Goal: Task Accomplishment & Management: Use online tool/utility

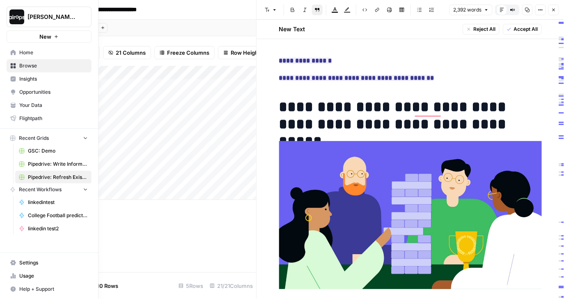
click at [17, 18] on img "Workspace: Dille-Sandbox" at bounding box center [16, 16] width 15 height 15
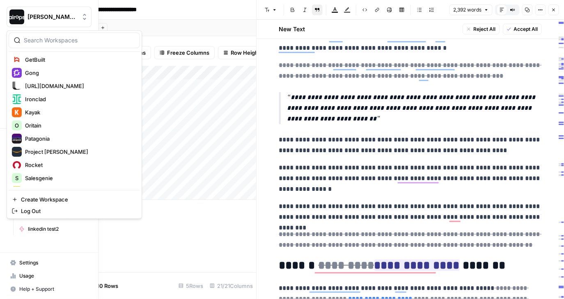
scroll to position [221, 0]
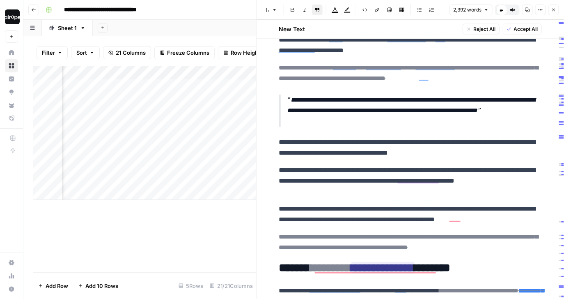
click at [213, 42] on div "Filter Sort 21 Columns Freeze Columns Row Height Undo Redo Export CSV Import CS…" at bounding box center [144, 52] width 223 height 26
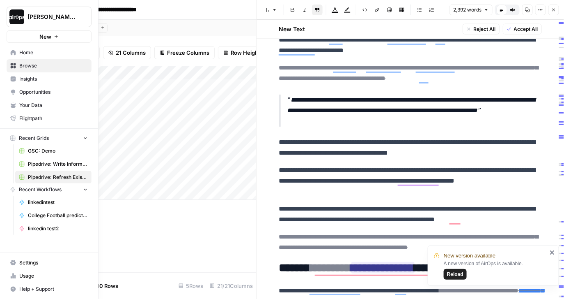
click at [13, 50] on icon at bounding box center [13, 52] width 5 height 5
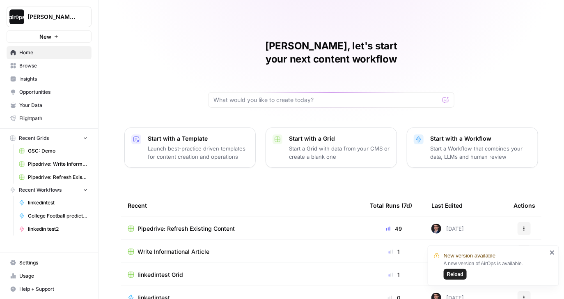
click at [457, 278] on span "Reload" at bounding box center [455, 273] width 16 height 7
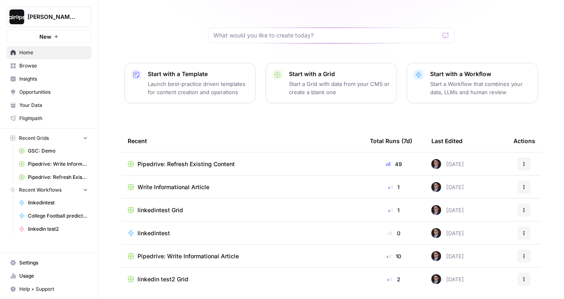
scroll to position [79, 0]
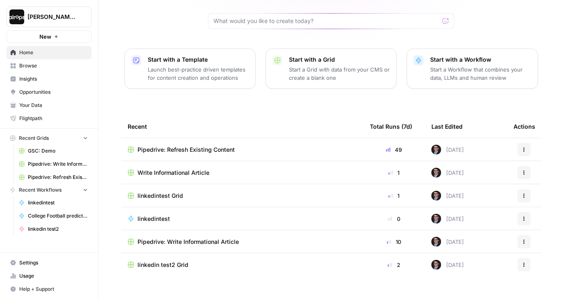
click at [50, 134] on button "Recent Grids" at bounding box center [49, 138] width 85 height 12
click at [27, 62] on span "Browse" at bounding box center [53, 65] width 69 height 7
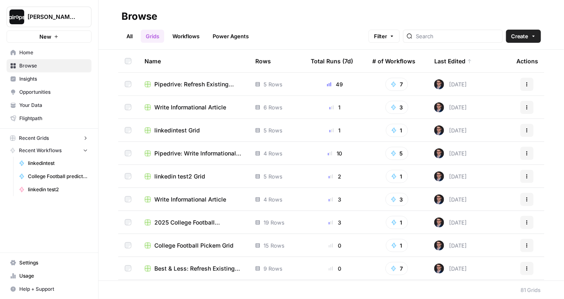
click at [359, 27] on div "All Grids Workflows Power Agents Filter Create" at bounding box center [332, 33] width 420 height 20
click at [338, 16] on h2 "Browse" at bounding box center [332, 16] width 420 height 13
click at [415, 11] on h2 "Browse" at bounding box center [332, 16] width 420 height 13
click at [400, 15] on h2 "Browse" at bounding box center [332, 16] width 420 height 13
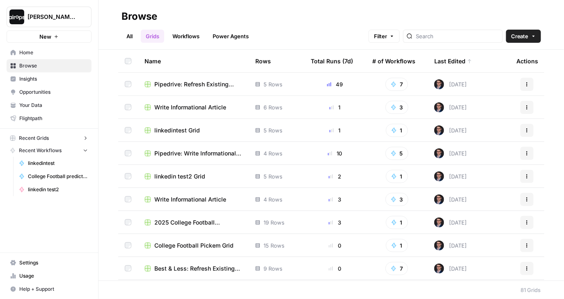
click at [340, 21] on h2 "Browse" at bounding box center [332, 16] width 420 height 13
click at [187, 223] on span "2025 College Football prediction Grid" at bounding box center [198, 222] width 88 height 8
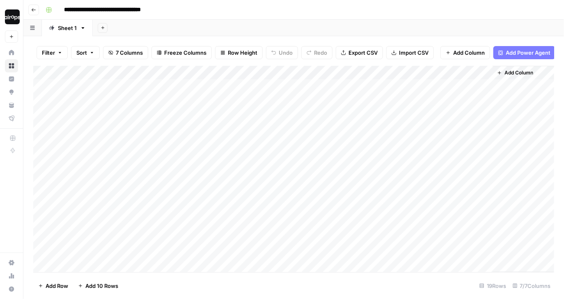
click at [243, 27] on div "Add Sheet" at bounding box center [328, 28] width 471 height 16
drag, startPoint x: 148, startPoint y: 89, endPoint x: 205, endPoint y: 271, distance: 191.4
click at [205, 271] on div "Add Column" at bounding box center [293, 169] width 521 height 206
click at [199, 253] on div "Add Column" at bounding box center [293, 169] width 521 height 206
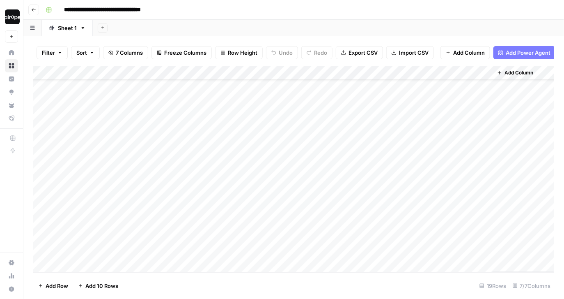
drag, startPoint x: 296, startPoint y: 230, endPoint x: 319, endPoint y: 104, distance: 127.7
click at [322, 107] on div "Add Column" at bounding box center [293, 169] width 521 height 206
click at [475, 74] on div "Add Column" at bounding box center [293, 169] width 521 height 206
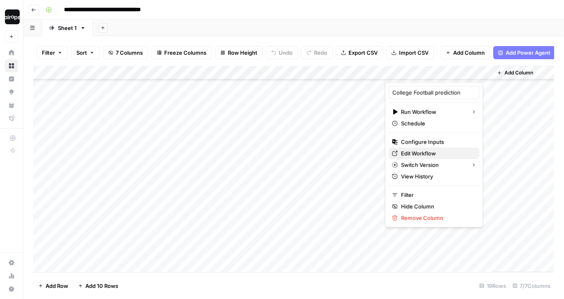
click at [420, 151] on span "Edit Workflow" at bounding box center [437, 153] width 72 height 8
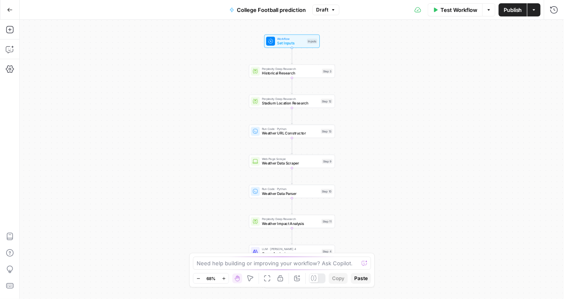
drag, startPoint x: 363, startPoint y: 118, endPoint x: 363, endPoint y: 170, distance: 52.1
click at [363, 170] on div "Workflow Set Inputs Inputs Perplexity Deep Research Historical Research Step 3 …" at bounding box center [292, 159] width 544 height 279
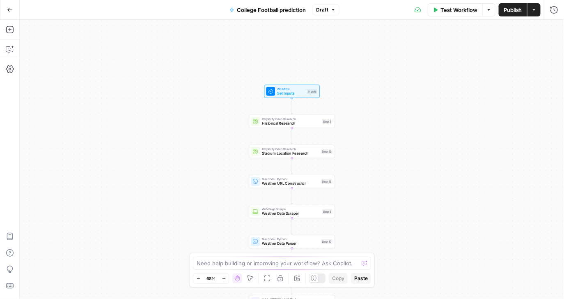
click at [347, 95] on div "Workflow Set Inputs Inputs Perplexity Deep Research Historical Research Step 3 …" at bounding box center [292, 159] width 544 height 279
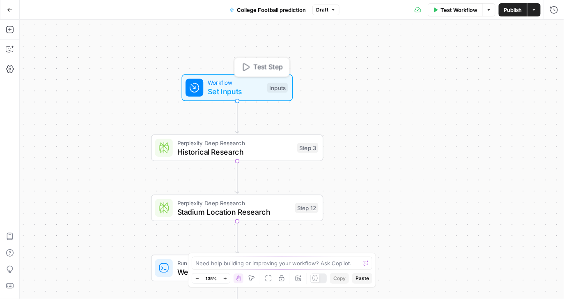
click at [243, 90] on span "Set Inputs" at bounding box center [235, 91] width 55 height 11
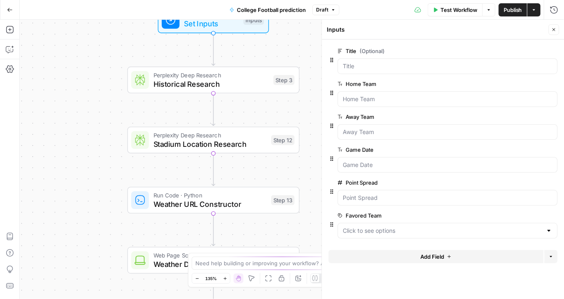
drag, startPoint x: 299, startPoint y: 111, endPoint x: 276, endPoint y: 43, distance: 71.8
click at [276, 43] on div "Workflow Set Inputs Inputs Perplexity Deep Research Historical Research Step 3 …" at bounding box center [292, 159] width 544 height 279
click at [241, 85] on span "Historical Research" at bounding box center [212, 83] width 116 height 11
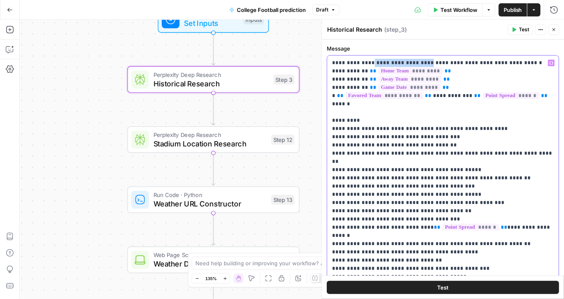
drag, startPoint x: 370, startPoint y: 63, endPoint x: 462, endPoint y: 63, distance: 91.6
click at [462, 63] on p "**********" at bounding box center [444, 202] width 222 height 287
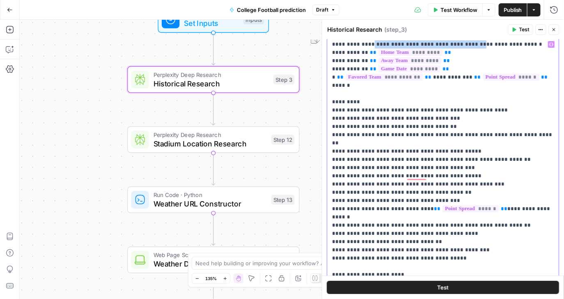
scroll to position [28, 0]
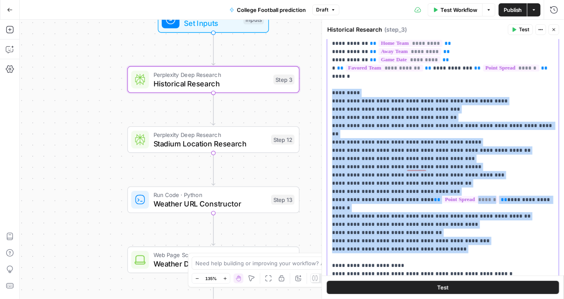
drag, startPoint x: 475, startPoint y: 234, endPoint x: 320, endPoint y: 88, distance: 212.6
click at [322, 87] on div "**********" at bounding box center [443, 159] width 243 height 279
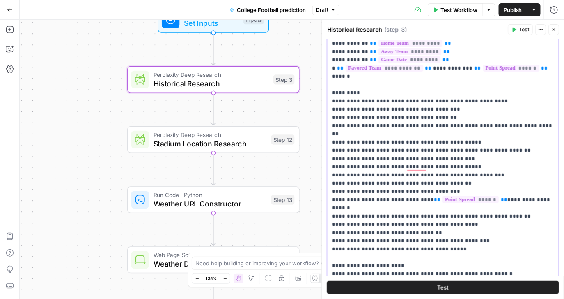
click at [364, 164] on p "**********" at bounding box center [444, 174] width 222 height 287
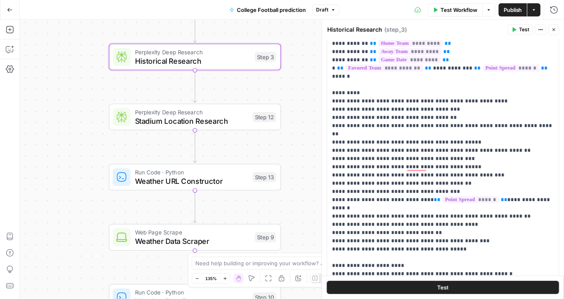
drag, startPoint x: 309, startPoint y: 161, endPoint x: 290, endPoint y: 139, distance: 29.2
click at [290, 139] on div "Workflow Set Inputs Inputs Perplexity Deep Research Historical Research Step 3 …" at bounding box center [292, 159] width 544 height 279
click at [210, 120] on span "Stadium Location Research" at bounding box center [191, 120] width 113 height 11
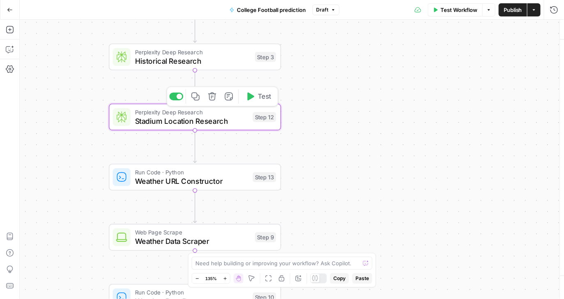
type textarea "Stadium Location Research"
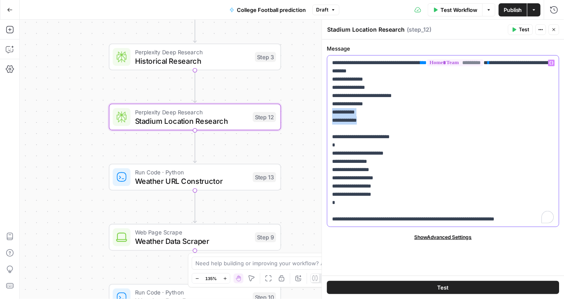
drag, startPoint x: 370, startPoint y: 119, endPoint x: 331, endPoint y: 110, distance: 39.1
click at [331, 110] on div "**********" at bounding box center [444, 140] width 232 height 171
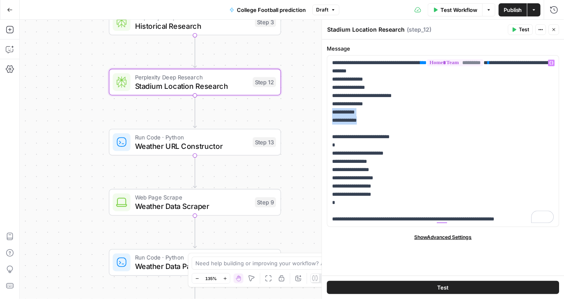
drag, startPoint x: 284, startPoint y: 154, endPoint x: 287, endPoint y: 98, distance: 55.5
click at [287, 98] on div "Workflow Set Inputs Inputs Perplexity Deep Research Historical Research Step 3 …" at bounding box center [292, 159] width 544 height 279
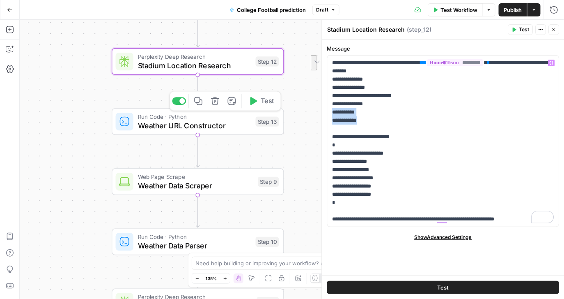
click at [234, 124] on span "Weather URL Constructor" at bounding box center [194, 125] width 113 height 11
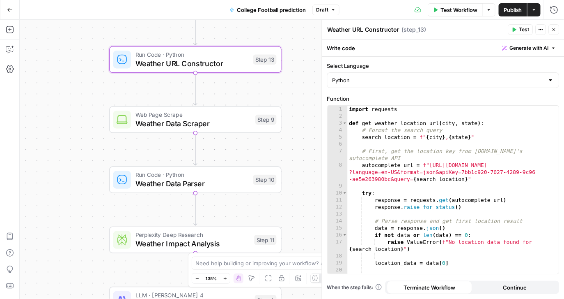
drag, startPoint x: 296, startPoint y: 151, endPoint x: 294, endPoint y: 90, distance: 61.6
click at [293, 89] on div "Workflow Set Inputs Inputs Perplexity Deep Research Historical Research Step 3 …" at bounding box center [292, 159] width 544 height 279
click at [227, 125] on span "Weather Data Scraper" at bounding box center [193, 123] width 116 height 11
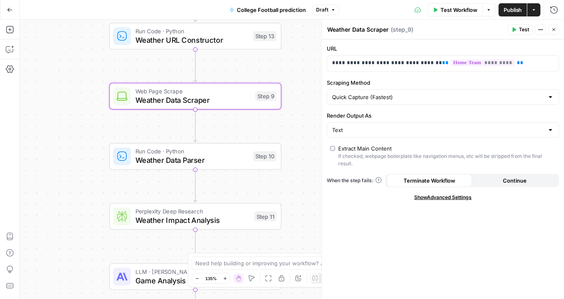
drag, startPoint x: 303, startPoint y: 164, endPoint x: 303, endPoint y: 140, distance: 23.4
click at [303, 140] on div "Workflow Set Inputs Inputs Perplexity Deep Research Historical Research Step 3 …" at bounding box center [292, 159] width 544 height 279
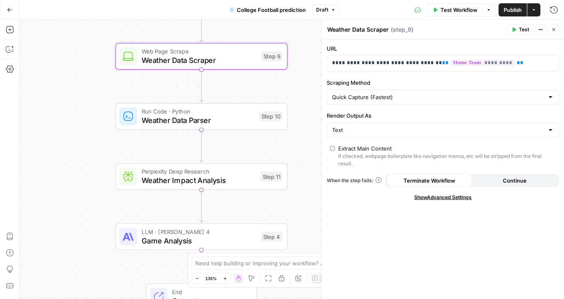
drag, startPoint x: 296, startPoint y: 151, endPoint x: 303, endPoint y: 111, distance: 40.3
click at [303, 111] on div "Workflow Set Inputs Inputs Perplexity Deep Research Historical Research Step 3 …" at bounding box center [292, 159] width 544 height 279
click at [241, 181] on span "Weather Impact Analysis" at bounding box center [199, 180] width 115 height 11
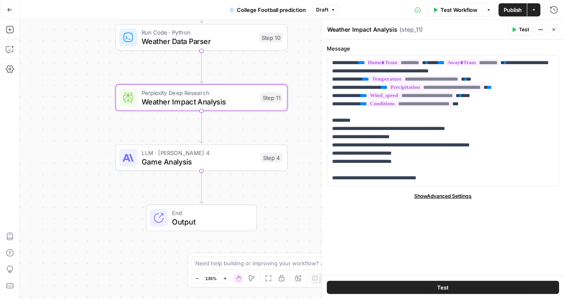
drag, startPoint x: 303, startPoint y: 202, endPoint x: 303, endPoint y: 112, distance: 90.7
click at [303, 112] on div "Workflow Set Inputs Inputs Perplexity Deep Research Historical Research Step 3 …" at bounding box center [292, 159] width 544 height 279
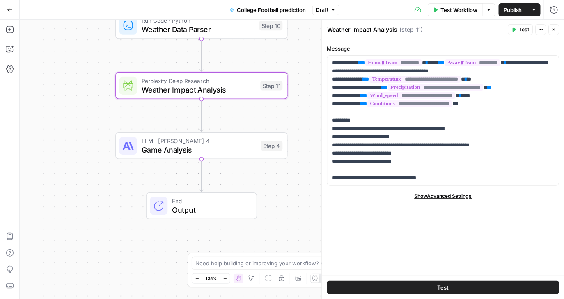
click at [229, 147] on span "Game Analysis" at bounding box center [199, 149] width 115 height 11
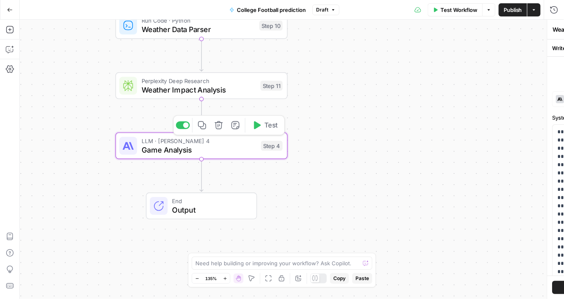
type textarea "Game Analysis"
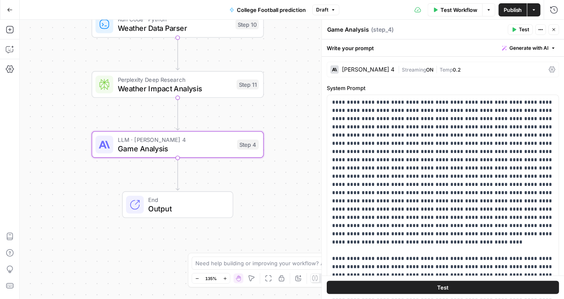
drag, startPoint x: 298, startPoint y: 183, endPoint x: 274, endPoint y: 182, distance: 23.8
click at [274, 182] on div "Workflow Set Inputs Inputs Perplexity Deep Research Historical Research Step 3 …" at bounding box center [292, 159] width 544 height 279
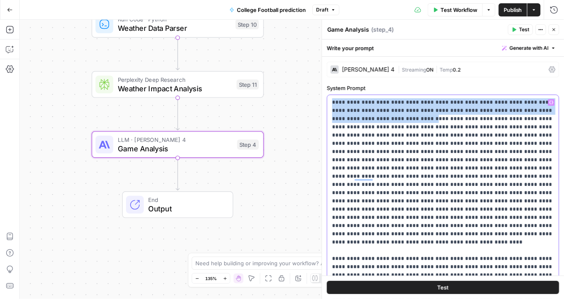
drag, startPoint x: 334, startPoint y: 104, endPoint x: 367, endPoint y: 122, distance: 38.4
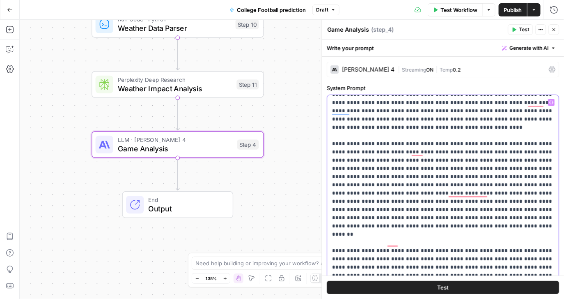
scroll to position [0, 0]
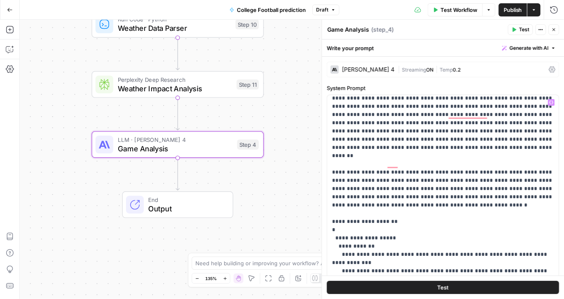
click at [554, 32] on icon "button" at bounding box center [554, 29] width 5 height 5
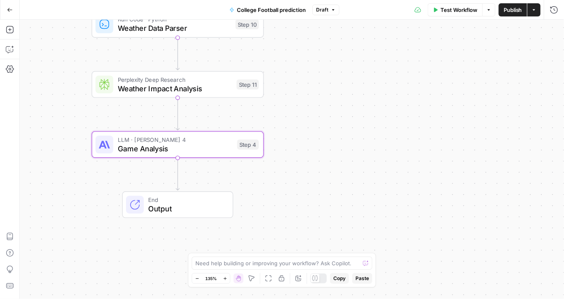
click at [3, 9] on button "Go Back" at bounding box center [9, 9] width 15 height 15
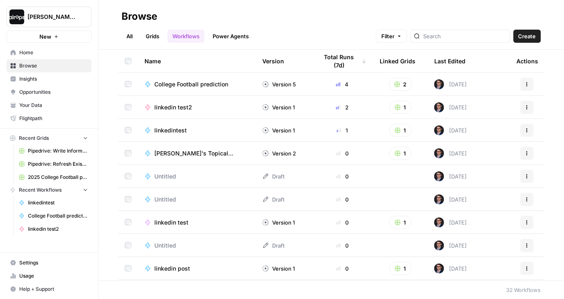
click at [39, 54] on span "Home" at bounding box center [53, 52] width 69 height 7
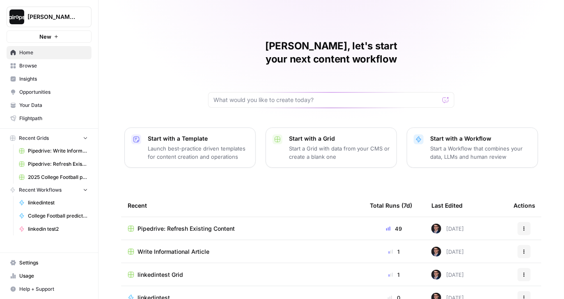
click at [177, 80] on div "Mike, let's start your next content workflow Start with a Template Launch best-…" at bounding box center [332, 195] width 466 height 391
click at [159, 80] on div "Mike, let's start your next content workflow Start with a Template Launch best-…" at bounding box center [332, 195] width 466 height 391
click at [64, 14] on span "[PERSON_NAME]-Sandbox" at bounding box center [53, 17] width 50 height 8
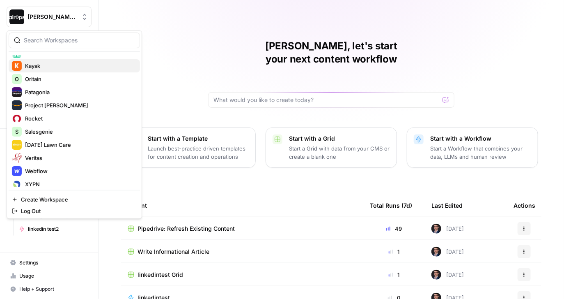
scroll to position [261, 0]
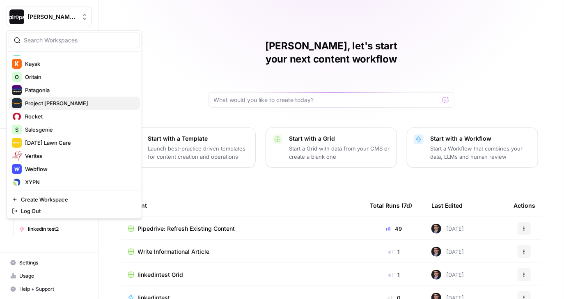
click at [55, 101] on span "Project Kuiper" at bounding box center [79, 103] width 108 height 8
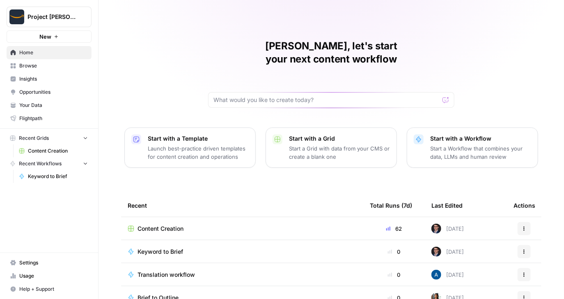
click at [43, 151] on span "Content Creation" at bounding box center [58, 150] width 60 height 7
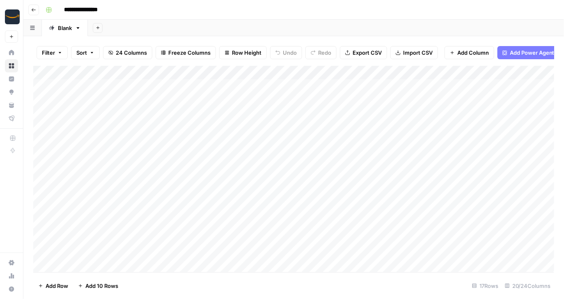
click at [207, 25] on div "Add Sheet" at bounding box center [326, 28] width 476 height 16
click at [160, 27] on div "Add Sheet" at bounding box center [326, 28] width 476 height 16
drag, startPoint x: 192, startPoint y: 91, endPoint x: 187, endPoint y: 242, distance: 151.6
click at [187, 242] on div "Add Column" at bounding box center [293, 169] width 521 height 206
drag, startPoint x: 292, startPoint y: 92, endPoint x: 271, endPoint y: 221, distance: 131.1
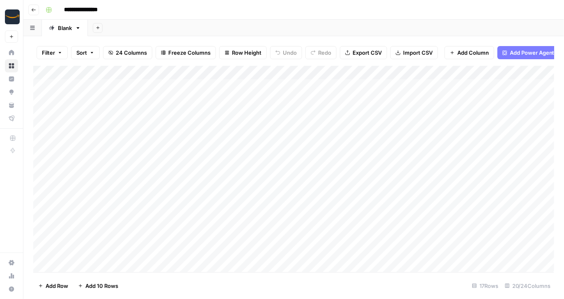
click at [271, 221] on div "Add Column" at bounding box center [293, 169] width 521 height 206
click at [193, 118] on div "Add Column" at bounding box center [293, 169] width 521 height 206
click at [289, 87] on div "Add Column" at bounding box center [293, 169] width 521 height 206
click at [284, 152] on div "Add Column" at bounding box center [293, 169] width 521 height 206
click at [282, 176] on div "Add Column" at bounding box center [293, 169] width 521 height 206
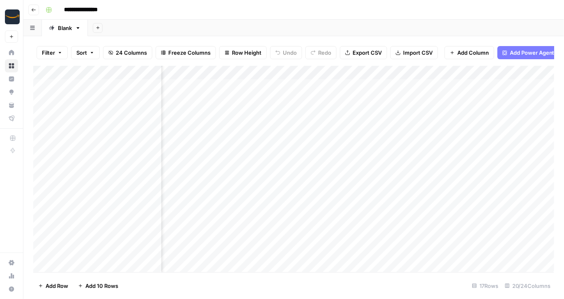
scroll to position [0, 1147]
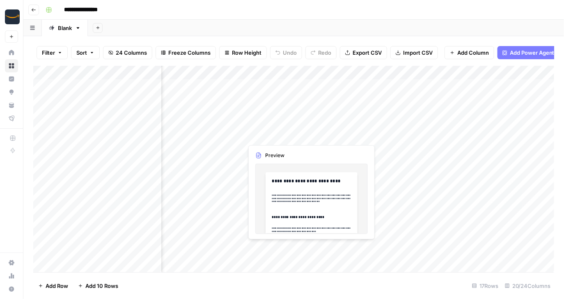
click at [308, 128] on div "Add Column" at bounding box center [293, 169] width 521 height 206
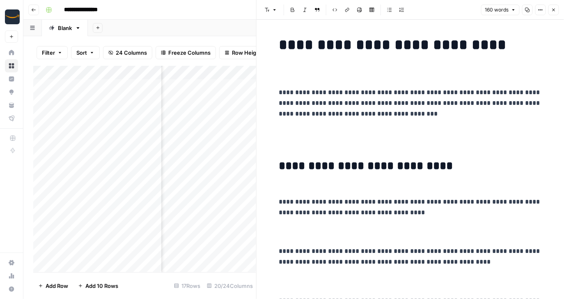
click at [555, 11] on icon "button" at bounding box center [554, 10] width 3 height 3
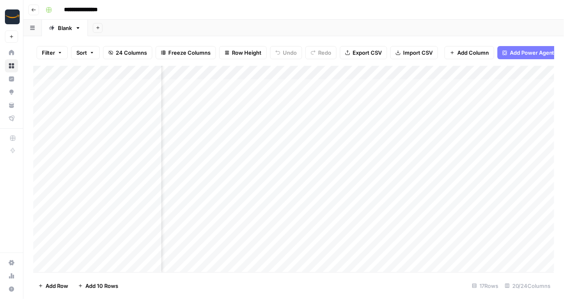
scroll to position [0, 1224]
drag, startPoint x: 406, startPoint y: 90, endPoint x: 397, endPoint y: 239, distance: 149.3
click at [397, 239] on div "Add Column" at bounding box center [293, 169] width 521 height 206
click at [501, 193] on div "Add Column" at bounding box center [293, 169] width 521 height 206
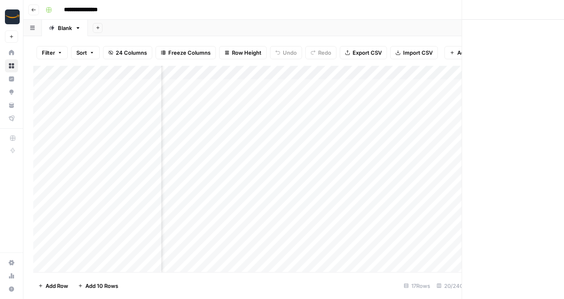
scroll to position [0, 1316]
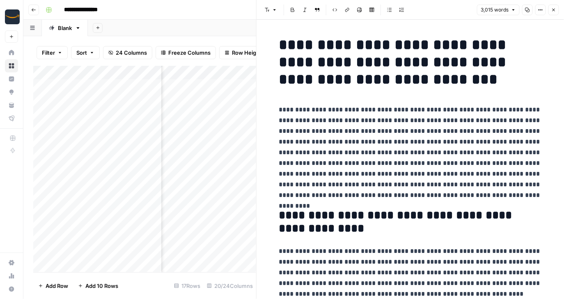
click at [556, 13] on button "Close" at bounding box center [554, 10] width 11 height 11
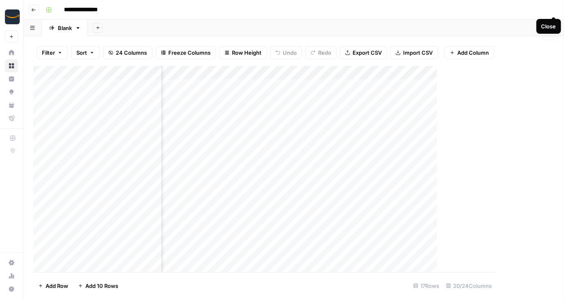
scroll to position [0, 1310]
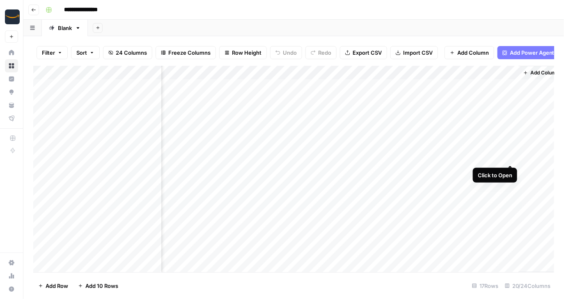
click at [511, 149] on div "Add Column" at bounding box center [293, 169] width 521 height 206
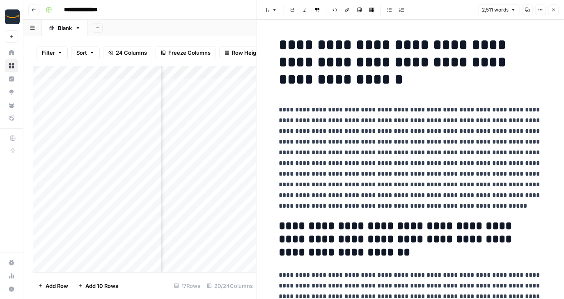
click at [555, 10] on icon "button" at bounding box center [553, 9] width 5 height 5
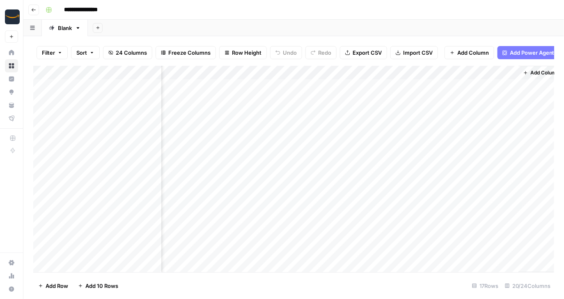
scroll to position [21, 1310]
click at [499, 86] on div "Add Column" at bounding box center [293, 169] width 521 height 206
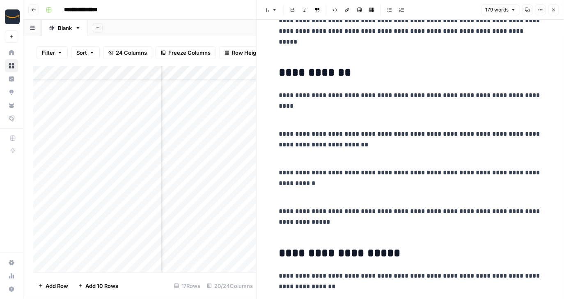
scroll to position [56, 0]
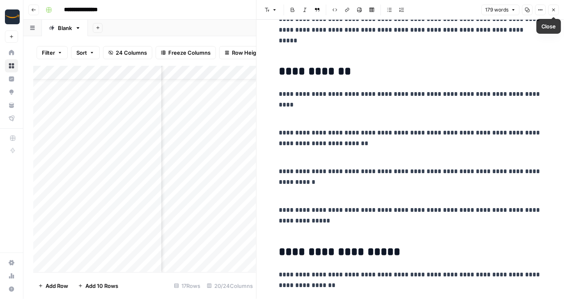
click at [554, 10] on icon "button" at bounding box center [554, 10] width 3 height 3
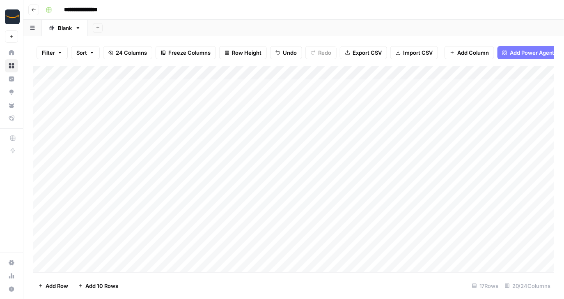
click at [212, 24] on div "Add Sheet" at bounding box center [326, 28] width 476 height 16
click at [169, 26] on div "Add Sheet" at bounding box center [326, 28] width 476 height 16
click at [136, 23] on div "Add Sheet" at bounding box center [326, 28] width 476 height 16
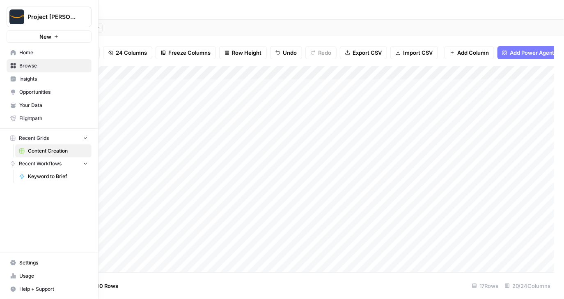
click at [41, 10] on button "Project Kuiper" at bounding box center [49, 17] width 85 height 21
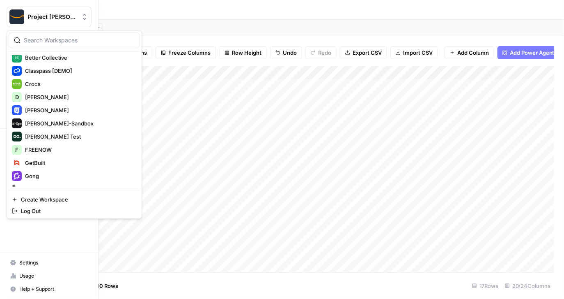
scroll to position [127, 0]
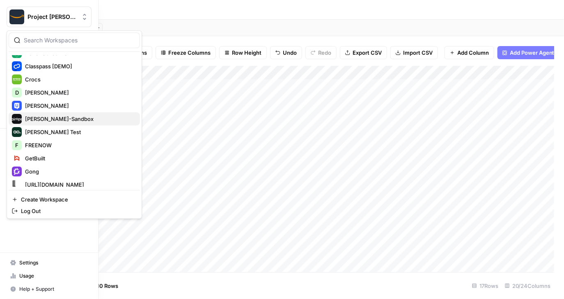
click at [41, 115] on span "[PERSON_NAME]-Sandbox" at bounding box center [79, 119] width 108 height 8
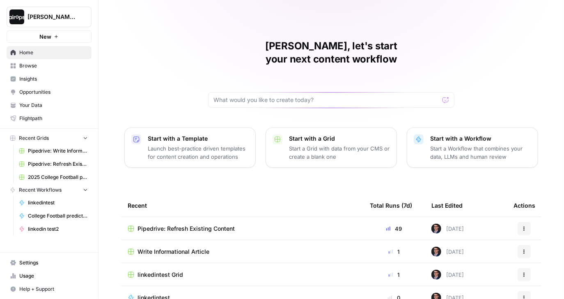
click at [153, 60] on div "[PERSON_NAME], let's start your next content workflow Start with a Template Lau…" at bounding box center [332, 195] width 466 height 391
click at [115, 94] on div "[PERSON_NAME], let's start your next content workflow Start with a Template Lau…" at bounding box center [332, 195] width 466 height 391
click at [33, 99] on link "Your Data" at bounding box center [49, 105] width 85 height 13
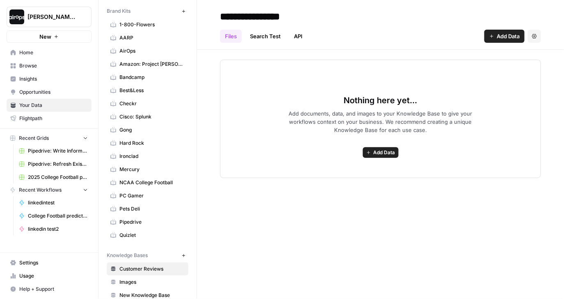
scroll to position [4, 0]
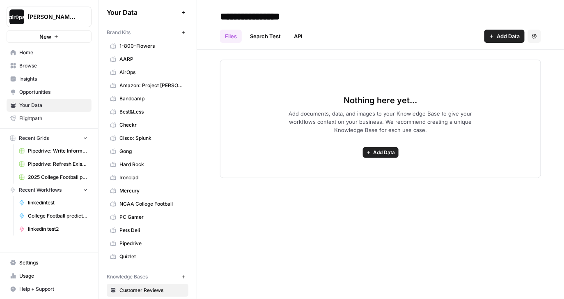
click at [35, 49] on span "Home" at bounding box center [53, 52] width 69 height 7
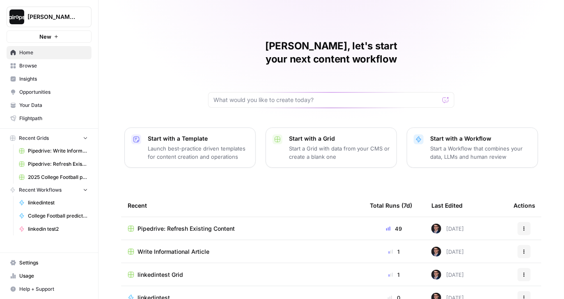
click at [179, 57] on div "[PERSON_NAME], let's start your next content workflow Start with a Template Lau…" at bounding box center [332, 195] width 466 height 391
click at [172, 144] on p "Launch best-practice driven templates for content creation and operations" at bounding box center [198, 152] width 101 height 16
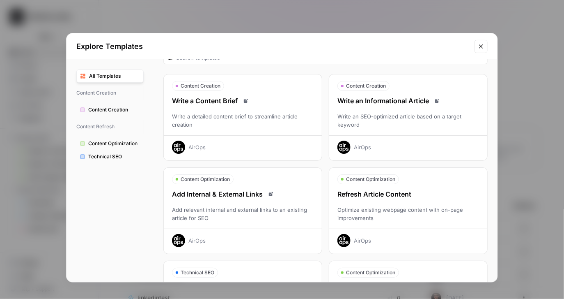
scroll to position [28, 0]
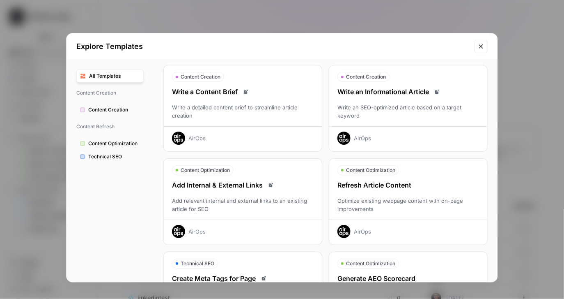
click at [401, 107] on div "Write an SEO-optimized article based on a target keyword" at bounding box center [408, 111] width 158 height 16
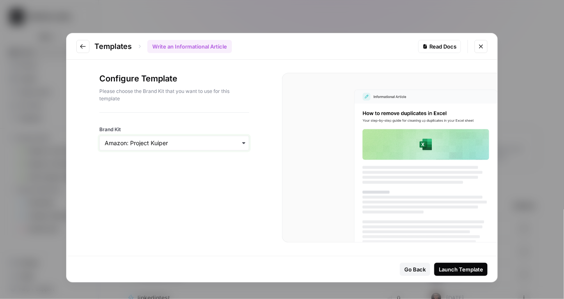
click at [220, 145] on input "Brand Kit" at bounding box center [174, 143] width 139 height 8
click at [125, 258] on div "Pipedrive" at bounding box center [174, 262] width 149 height 16
click at [154, 214] on div "Configure Template Please choose the Brand Kit that you want to use for this te…" at bounding box center [175, 158] width 216 height 196
click at [456, 268] on div "Launch Template" at bounding box center [461, 269] width 44 height 8
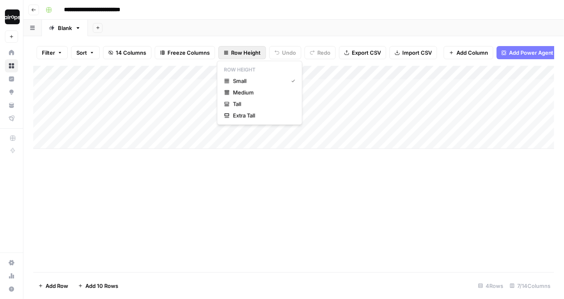
click at [232, 54] on span "Row Height" at bounding box center [246, 52] width 30 height 8
click at [239, 90] on span "Medium" at bounding box center [262, 92] width 59 height 8
click at [167, 198] on div "Add Column" at bounding box center [293, 169] width 521 height 206
click at [92, 174] on div "Add Column" at bounding box center [293, 122] width 521 height 113
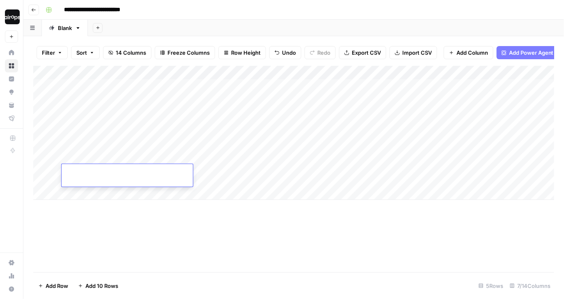
click at [88, 197] on div "Add Column" at bounding box center [293, 133] width 521 height 134
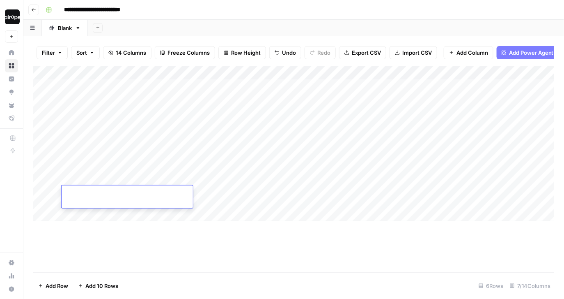
click at [137, 254] on div "Add Column" at bounding box center [293, 169] width 521 height 206
drag, startPoint x: 268, startPoint y: 95, endPoint x: 265, endPoint y: 209, distance: 114.2
click at [265, 209] on div "Add Column" at bounding box center [293, 143] width 521 height 155
click at [293, 255] on div "Add Column" at bounding box center [293, 169] width 521 height 206
click at [136, 200] on div "Add Column" at bounding box center [293, 143] width 521 height 155
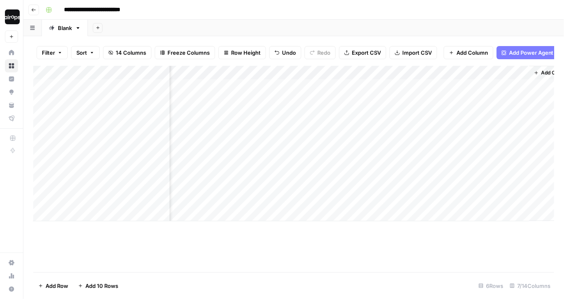
scroll to position [0, 238]
click at [521, 73] on span "Add Column" at bounding box center [535, 72] width 29 height 7
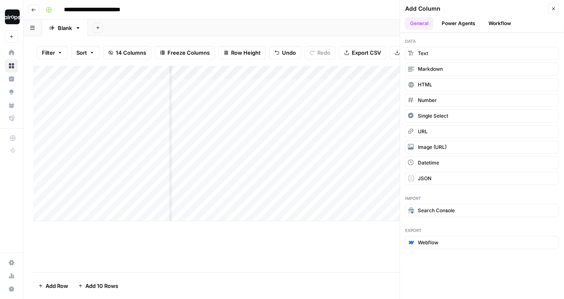
click at [465, 21] on button "Power Agents" at bounding box center [459, 23] width 44 height 12
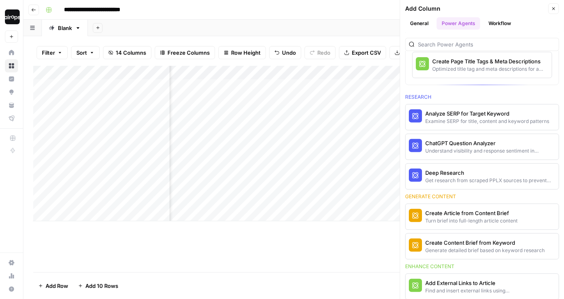
scroll to position [0, 0]
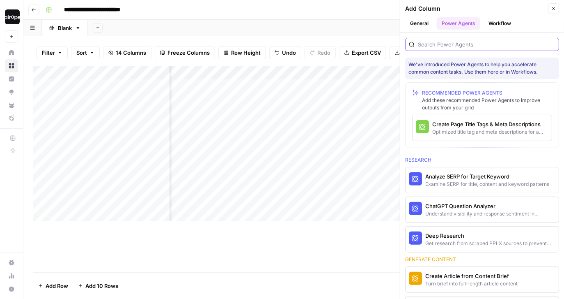
click at [439, 42] on input "search" at bounding box center [487, 44] width 138 height 8
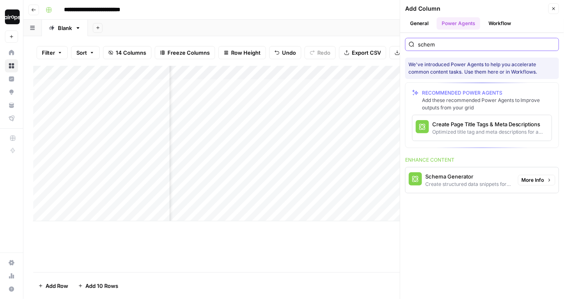
type input "schem"
click at [455, 176] on div "Schema Generator" at bounding box center [468, 176] width 86 height 8
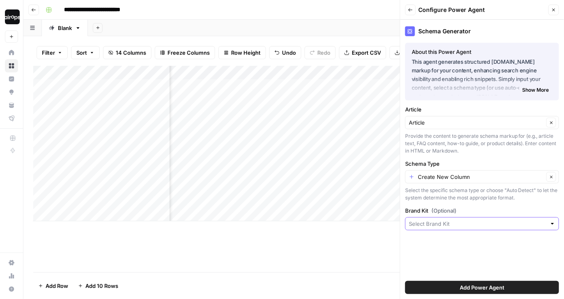
click at [443, 222] on input "Brand Kit (Optional)" at bounding box center [478, 223] width 138 height 8
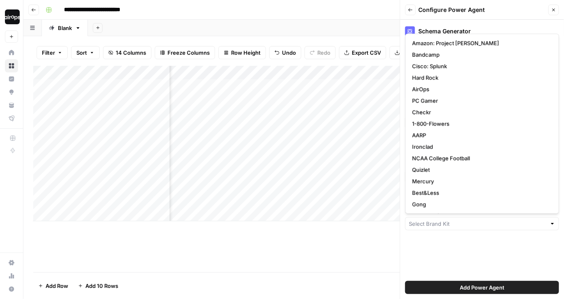
scroll to position [23, 0]
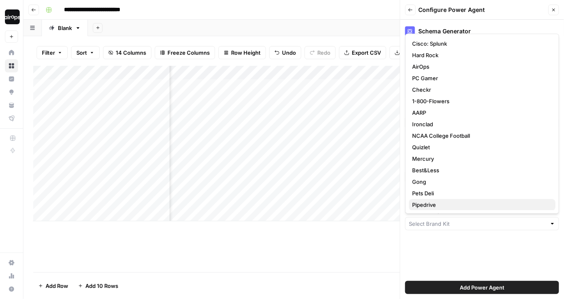
click at [439, 202] on span "Pipedrive" at bounding box center [480, 204] width 137 height 8
type input "Pipedrive"
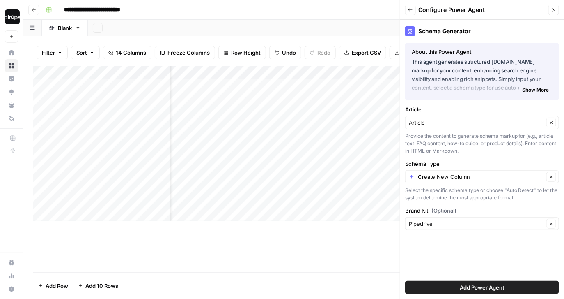
click at [466, 286] on span "Add Power Agent" at bounding box center [482, 287] width 45 height 8
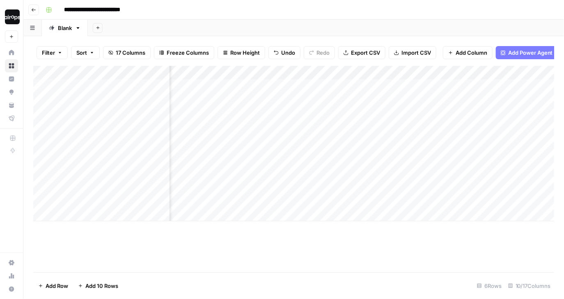
scroll to position [0, 415]
drag, startPoint x: 459, startPoint y: 89, endPoint x: 455, endPoint y: 209, distance: 120.4
click at [455, 209] on div "Add Column" at bounding box center [293, 143] width 521 height 155
drag, startPoint x: 516, startPoint y: 71, endPoint x: 474, endPoint y: 75, distance: 41.6
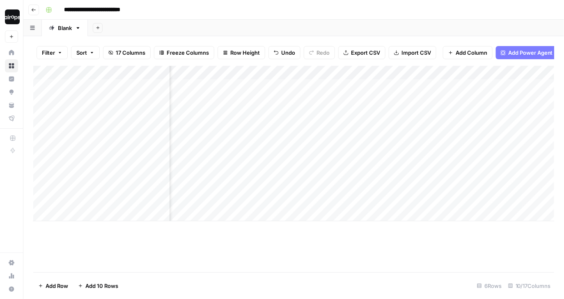
click at [474, 75] on div "Add Column" at bounding box center [293, 143] width 521 height 155
click at [256, 25] on div "Add Sheet" at bounding box center [326, 28] width 476 height 16
click at [266, 259] on div "Add Column" at bounding box center [293, 169] width 521 height 206
click at [276, 72] on div "Add Column" at bounding box center [293, 143] width 521 height 155
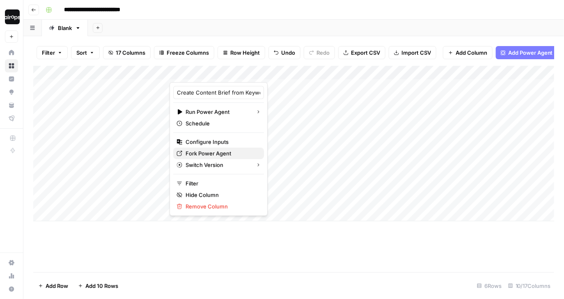
click at [209, 157] on button "Fork Power Agent" at bounding box center [218, 152] width 91 height 11
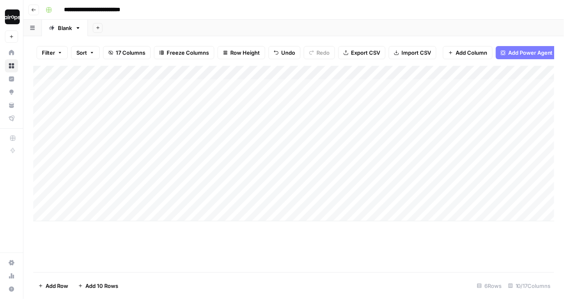
drag, startPoint x: 112, startPoint y: 83, endPoint x: 108, endPoint y: 170, distance: 86.7
click at [108, 170] on div "Add Column" at bounding box center [293, 143] width 521 height 155
click at [130, 88] on div "Add Column" at bounding box center [293, 143] width 521 height 155
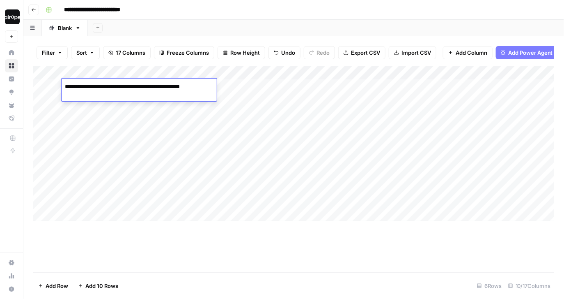
click at [130, 88] on textarea "**********" at bounding box center [138, 86] width 153 height 11
click at [323, 42] on div "Filter Sort 17 Columns Freeze Columns Row Height Undo Redo Export CSV Import CS…" at bounding box center [293, 52] width 521 height 26
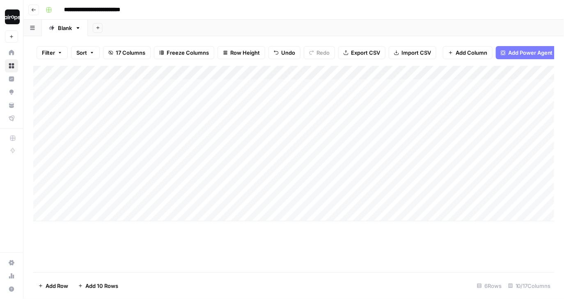
click at [209, 23] on div "Add Sheet" at bounding box center [326, 28] width 476 height 16
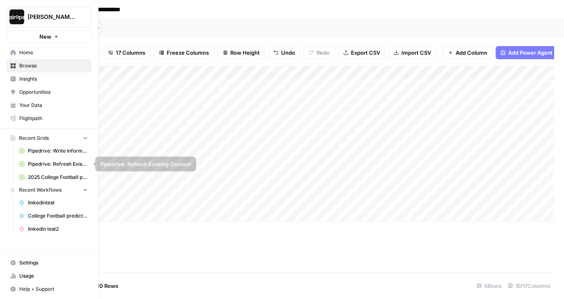
click at [52, 162] on span "Pipedrive: Refresh Existing Content" at bounding box center [58, 163] width 60 height 7
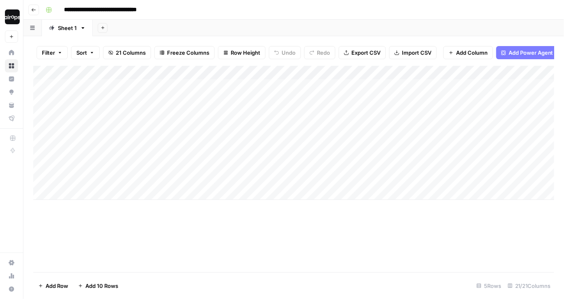
click at [257, 21] on div "Add Sheet" at bounding box center [328, 28] width 471 height 16
drag, startPoint x: 165, startPoint y: 94, endPoint x: 158, endPoint y: 173, distance: 79.6
click at [158, 173] on div "Add Column" at bounding box center [293, 133] width 521 height 134
click at [174, 23] on div "Add Sheet" at bounding box center [328, 28] width 471 height 16
click at [133, 158] on div "Add Column" at bounding box center [293, 133] width 521 height 134
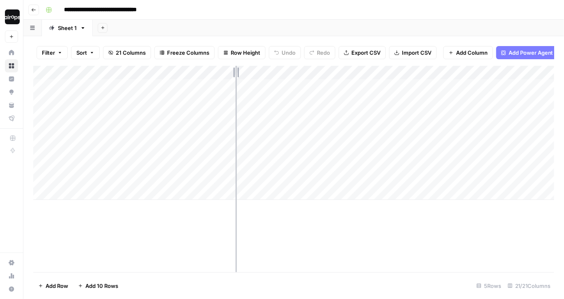
drag, startPoint x: 187, startPoint y: 68, endPoint x: 250, endPoint y: 64, distance: 62.9
click at [250, 64] on div "Filter Sort 21 Columns Freeze Columns Row Height Undo Redo Export CSV Import CS…" at bounding box center [293, 167] width 541 height 262
drag, startPoint x: 249, startPoint y: 71, endPoint x: 193, endPoint y: 75, distance: 55.6
click at [193, 75] on div "Add Column" at bounding box center [293, 133] width 521 height 134
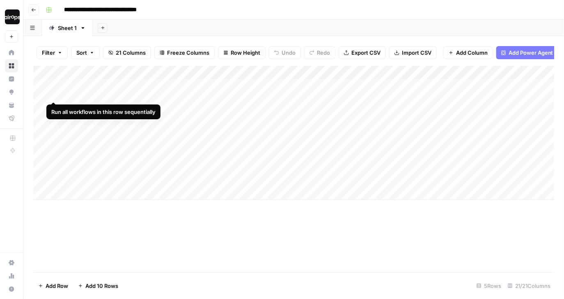
click at [54, 86] on div "Add Column" at bounding box center [293, 133] width 521 height 134
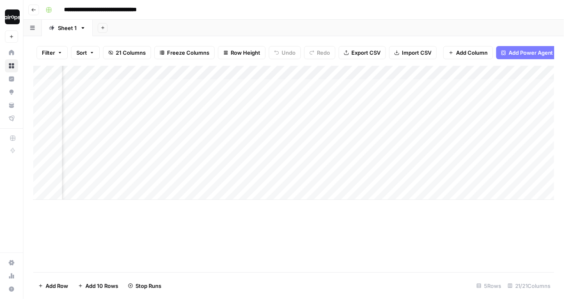
scroll to position [0, 53]
drag, startPoint x: 220, startPoint y: 91, endPoint x: 218, endPoint y: 202, distance: 110.5
click at [218, 202] on div "Add Column" at bounding box center [293, 169] width 521 height 206
drag, startPoint x: 219, startPoint y: 172, endPoint x: 441, endPoint y: 167, distance: 222.2
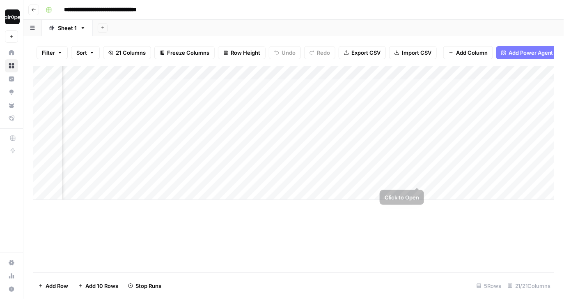
click at [441, 167] on div "Add Column" at bounding box center [293, 133] width 521 height 134
drag, startPoint x: 242, startPoint y: 85, endPoint x: 242, endPoint y: 168, distance: 83.4
click at [242, 168] on div "Add Column" at bounding box center [293, 133] width 521 height 134
click at [333, 170] on div "Add Column" at bounding box center [293, 133] width 521 height 134
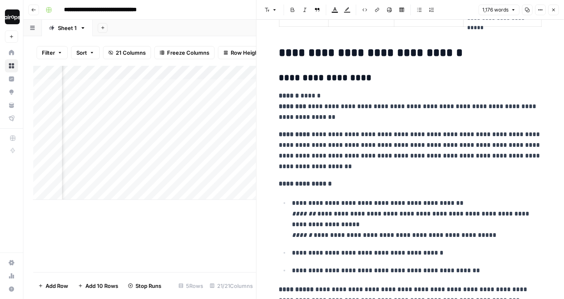
scroll to position [1353, 0]
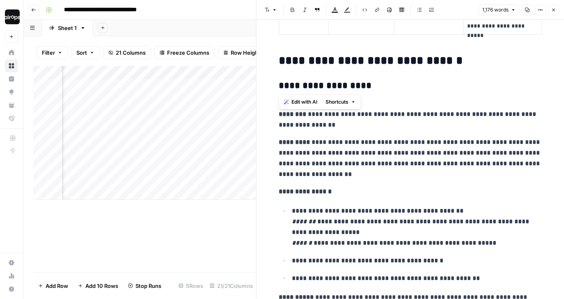
drag, startPoint x: 280, startPoint y: 86, endPoint x: 395, endPoint y: 87, distance: 114.6
click at [395, 87] on h3 "**********" at bounding box center [410, 85] width 263 height 11
click at [382, 123] on p "**********" at bounding box center [410, 114] width 263 height 32
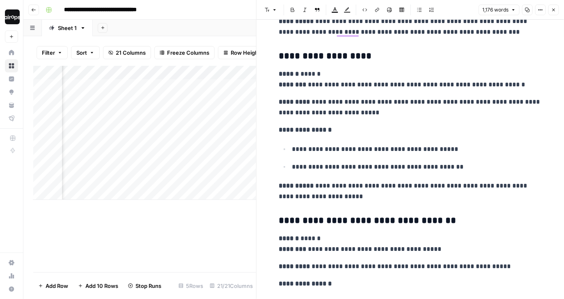
scroll to position [1653, 0]
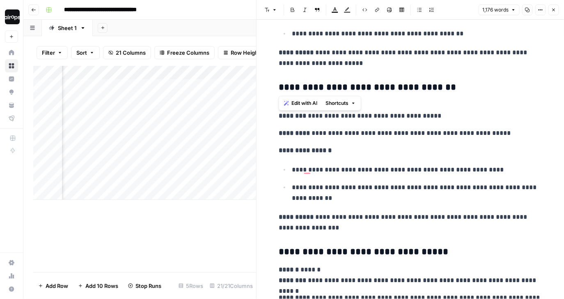
drag, startPoint x: 445, startPoint y: 83, endPoint x: 263, endPoint y: 84, distance: 182.7
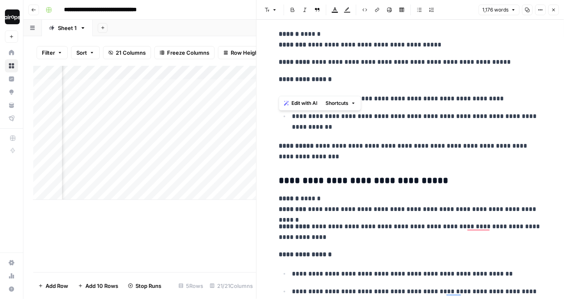
click at [438, 179] on h3 "**********" at bounding box center [410, 180] width 263 height 11
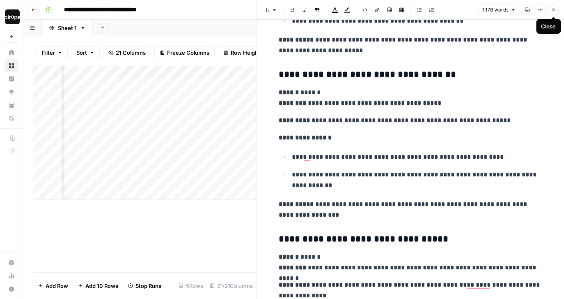
click at [553, 12] on icon "button" at bounding box center [553, 9] width 5 height 5
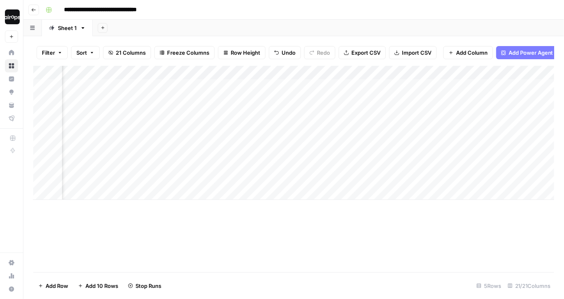
click at [380, 177] on div "Add Column" at bounding box center [293, 133] width 521 height 134
click at [356, 175] on div "Add Column" at bounding box center [293, 133] width 521 height 134
click at [347, 174] on div "Add Column" at bounding box center [293, 133] width 521 height 134
drag, startPoint x: 261, startPoint y: 97, endPoint x: 261, endPoint y: 177, distance: 79.7
click at [261, 177] on div "Add Column" at bounding box center [293, 133] width 521 height 134
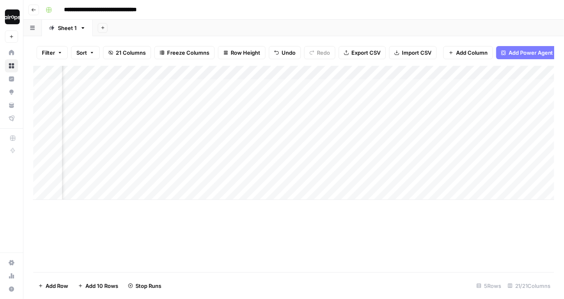
click at [355, 174] on div "Add Column" at bounding box center [293, 133] width 521 height 134
drag, startPoint x: 274, startPoint y: 90, endPoint x: 274, endPoint y: 172, distance: 82.5
click at [274, 172] on div "Add Column" at bounding box center [293, 133] width 521 height 134
drag, startPoint x: 272, startPoint y: 173, endPoint x: 347, endPoint y: 175, distance: 74.8
click at [347, 175] on div "Add Column" at bounding box center [293, 133] width 521 height 134
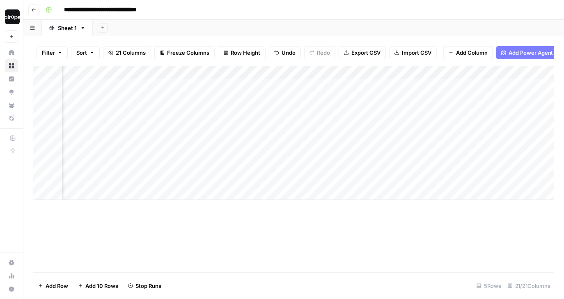
drag, startPoint x: 279, startPoint y: 89, endPoint x: 279, endPoint y: 188, distance: 99.4
click at [279, 188] on div "Add Column" at bounding box center [293, 133] width 521 height 134
click at [372, 170] on div "Add Column" at bounding box center [293, 133] width 521 height 134
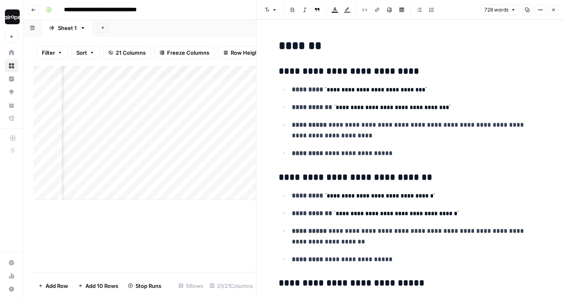
scroll to position [219, 0]
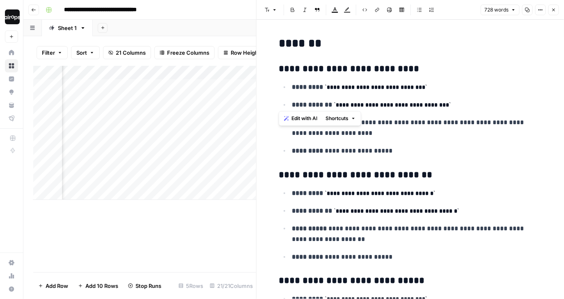
drag, startPoint x: 280, startPoint y: 47, endPoint x: 422, endPoint y: 109, distance: 154.6
click at [436, 190] on code "**********" at bounding box center [380, 193] width 110 height 6
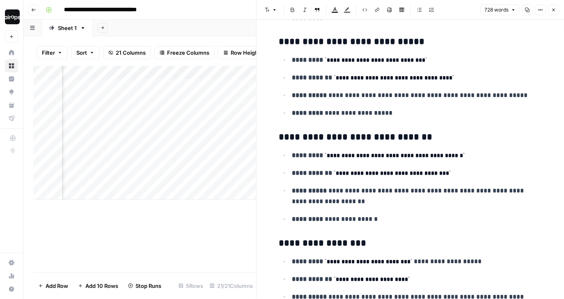
scroll to position [457, 0]
drag, startPoint x: 438, startPoint y: 142, endPoint x: 308, endPoint y: 140, distance: 130.2
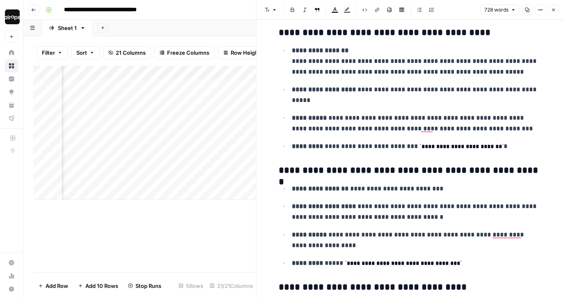
scroll to position [1080, 0]
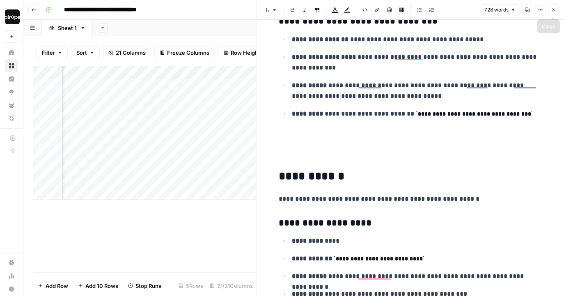
click at [554, 11] on icon "button" at bounding box center [553, 9] width 5 height 5
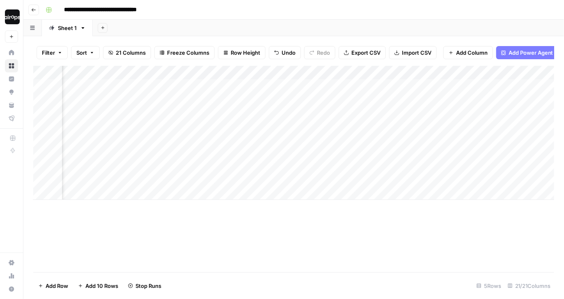
drag, startPoint x: 246, startPoint y: 89, endPoint x: 245, endPoint y: 168, distance: 78.4
click at [245, 168] on div "Add Column" at bounding box center [293, 133] width 521 height 134
click at [351, 170] on div "Add Column" at bounding box center [293, 133] width 521 height 134
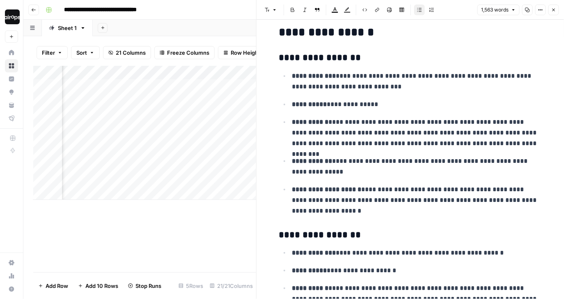
scroll to position [0, 1258]
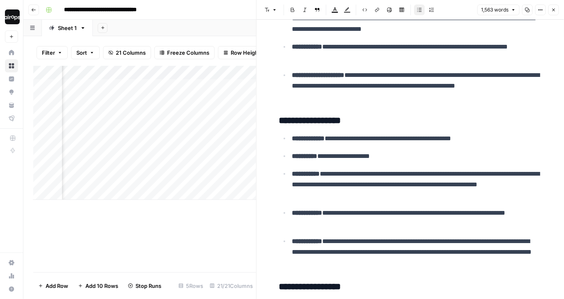
click at [553, 9] on icon "button" at bounding box center [553, 9] width 5 height 5
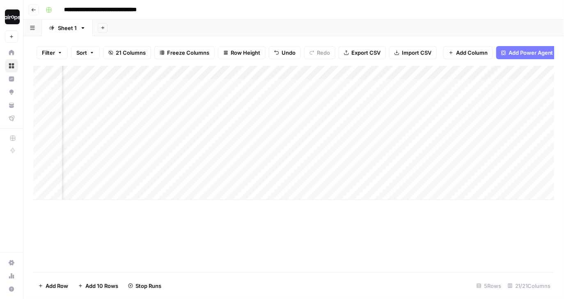
drag, startPoint x: 207, startPoint y: 91, endPoint x: 204, endPoint y: 180, distance: 88.7
click at [204, 180] on div "Add Column" at bounding box center [293, 133] width 521 height 134
click at [301, 151] on div "Add Column" at bounding box center [293, 133] width 521 height 134
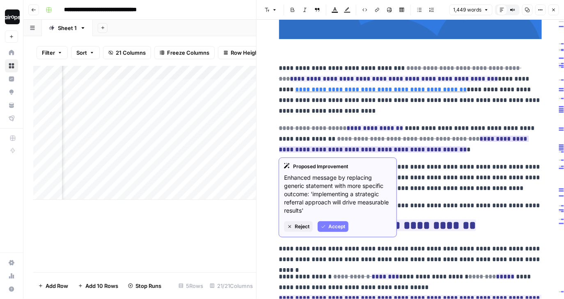
click at [328, 225] on button "Accept" at bounding box center [333, 226] width 31 height 11
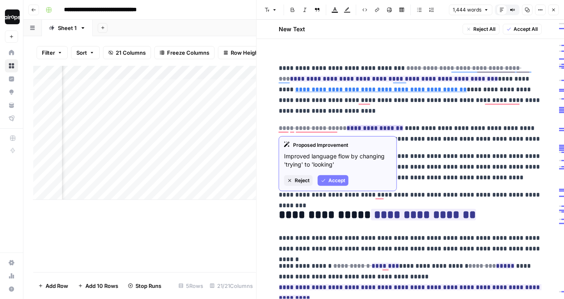
click at [328, 178] on button "Accept" at bounding box center [333, 180] width 31 height 11
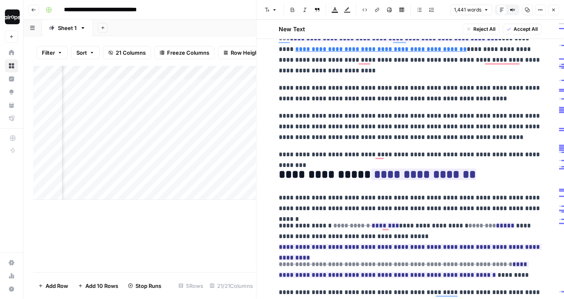
scroll to position [273, 0]
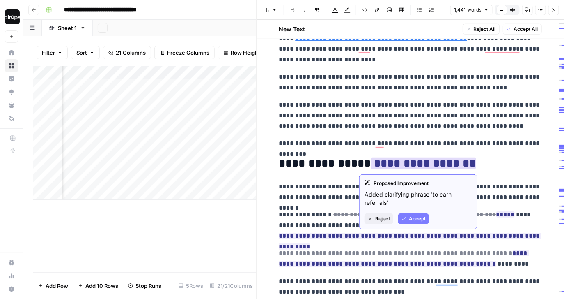
click at [410, 216] on span "Accept" at bounding box center [417, 218] width 17 height 7
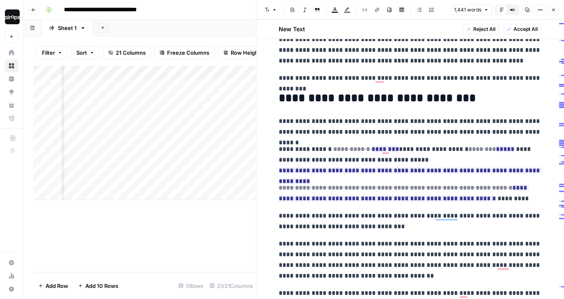
scroll to position [359, 0]
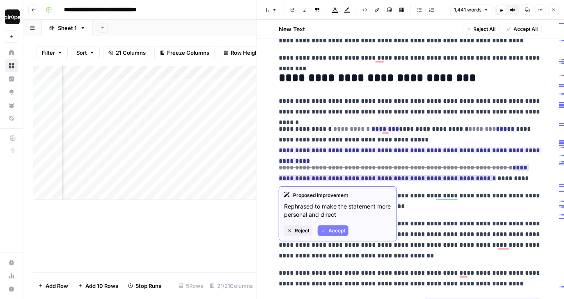
drag, startPoint x: 340, startPoint y: 211, endPoint x: 282, endPoint y: 198, distance: 59.4
click at [282, 198] on div "Proposed Improvement Rephrased to make the statement more personal and direct R…" at bounding box center [338, 213] width 118 height 55
click at [335, 231] on span "Accept" at bounding box center [336, 230] width 17 height 7
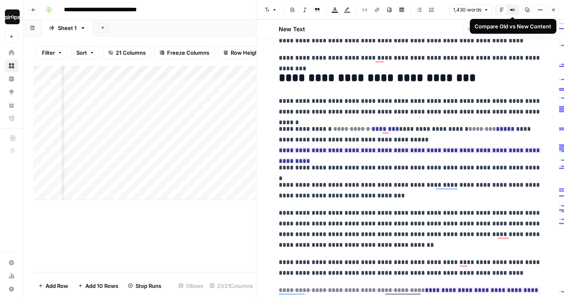
click at [515, 10] on icon "button" at bounding box center [514, 9] width 1 height 1
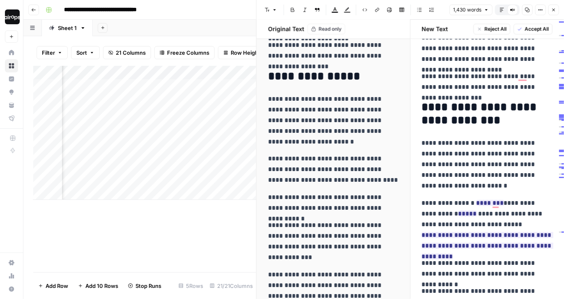
scroll to position [343, 0]
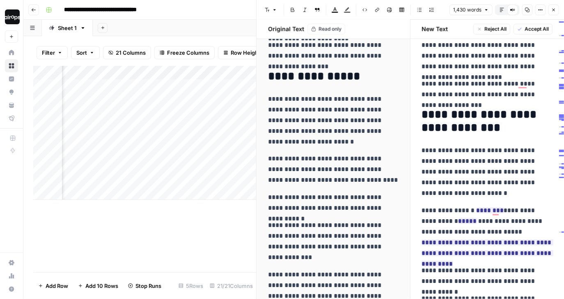
click at [502, 8] on icon "button" at bounding box center [502, 9] width 5 height 5
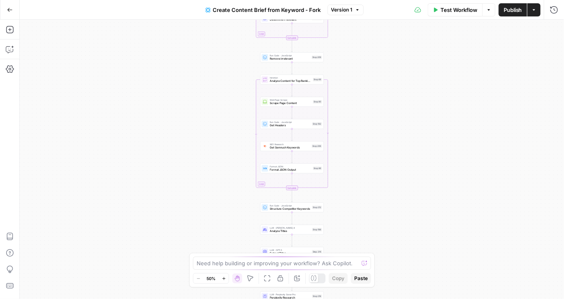
drag, startPoint x: 339, startPoint y: 62, endPoint x: 339, endPoint y: 105, distance: 43.1
click at [339, 105] on div "Workflow Set Inputs Inputs Google Search Perform Google Search Step 51 Loop Ite…" at bounding box center [292, 159] width 544 height 279
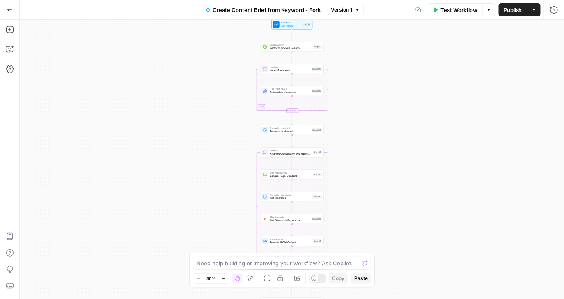
drag, startPoint x: 346, startPoint y: 62, endPoint x: 346, endPoint y: 133, distance: 71.4
click at [346, 133] on div "Workflow Set Inputs Inputs Google Search Perform Google Search Step 51 Loop Ite…" at bounding box center [292, 159] width 544 height 279
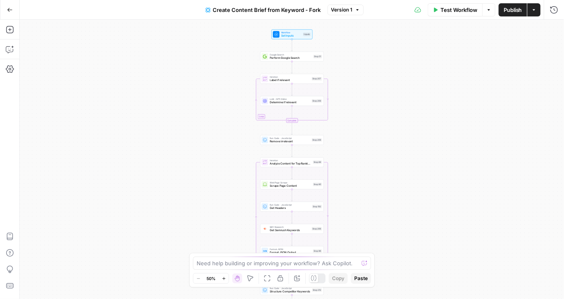
drag, startPoint x: 346, startPoint y: 58, endPoint x: 346, endPoint y: 80, distance: 22.2
click at [346, 80] on div "Workflow Set Inputs Inputs Google Search Perform Google Search Step 51 Loop Ite…" at bounding box center [292, 159] width 544 height 279
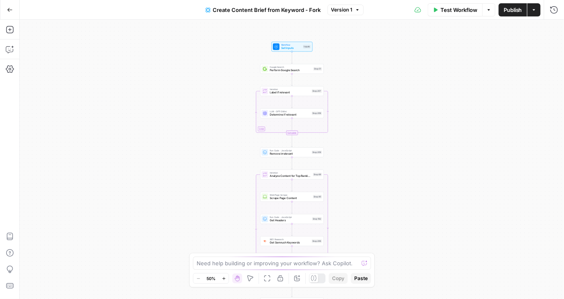
click at [338, 70] on div "Workflow Set Inputs Inputs Google Search Perform Google Search Step 51 Loop Ite…" at bounding box center [292, 159] width 544 height 279
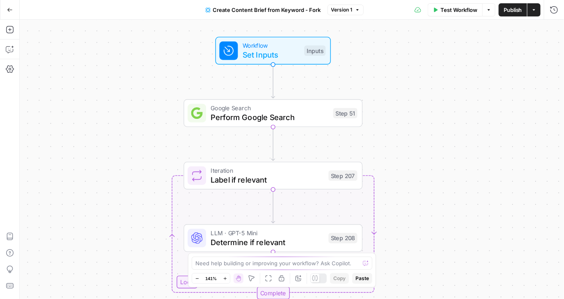
drag, startPoint x: 338, startPoint y: 70, endPoint x: 404, endPoint y: 117, distance: 80.9
click at [404, 117] on div "Workflow Set Inputs Inputs Google Search Perform Google Search Step 51 Loop Ite…" at bounding box center [292, 159] width 544 height 279
click at [269, 46] on span "Workflow" at bounding box center [271, 45] width 57 height 9
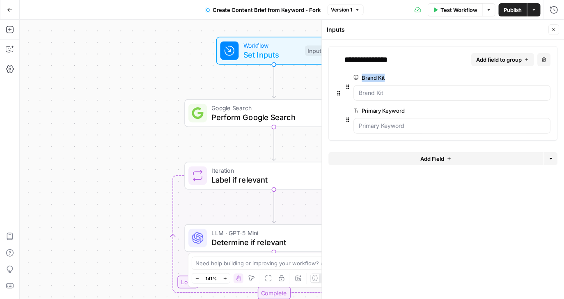
drag, startPoint x: 384, startPoint y: 77, endPoint x: 362, endPoint y: 78, distance: 22.6
click at [362, 78] on label "Brand Kit" at bounding box center [429, 77] width 151 height 8
click at [387, 112] on label "Primary Keyword" at bounding box center [429, 110] width 151 height 8
click at [387, 122] on Keyword "Primary Keyword" at bounding box center [452, 126] width 186 height 8
click at [387, 112] on label "Primary Keyword" at bounding box center [429, 110] width 151 height 8
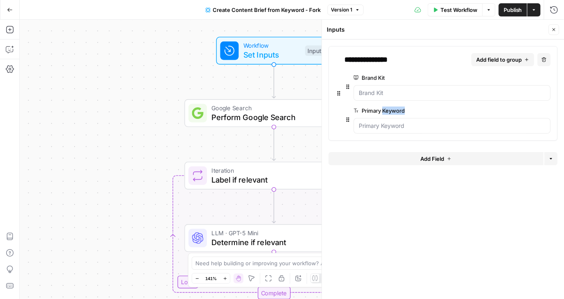
click at [387, 122] on Keyword "Primary Keyword" at bounding box center [452, 126] width 186 height 8
click at [387, 112] on label "Primary Keyword" at bounding box center [429, 110] width 151 height 8
click at [387, 122] on Keyword "Primary Keyword" at bounding box center [452, 126] width 186 height 8
click at [553, 26] on button "Close" at bounding box center [554, 29] width 11 height 11
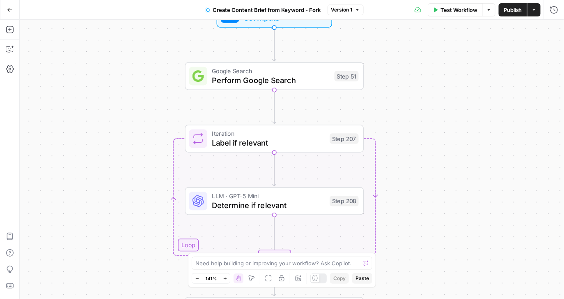
drag, startPoint x: 408, startPoint y: 122, endPoint x: 409, endPoint y: 86, distance: 36.5
click at [409, 86] on div "Workflow Set Inputs Inputs Google Search Perform Google Search Step 51 Loop Ite…" at bounding box center [292, 159] width 544 height 279
click at [307, 80] on span "Perform Google Search" at bounding box center [271, 79] width 118 height 11
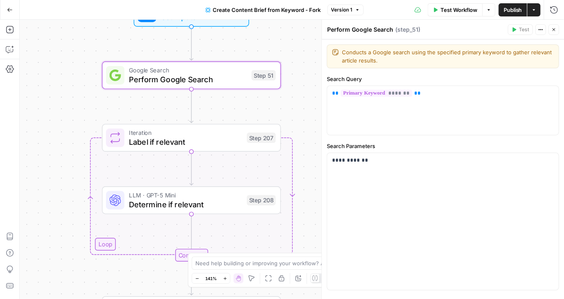
drag, startPoint x: 241, startPoint y: 108, endPoint x: 158, endPoint y: 107, distance: 82.9
click at [158, 107] on div "Workflow Set Inputs Inputs Google Search Perform Google Search Step 51 Loop Ite…" at bounding box center [292, 159] width 544 height 279
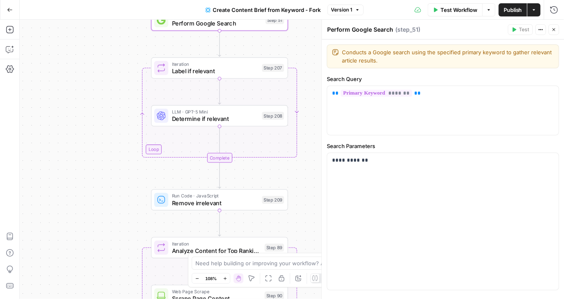
drag, startPoint x: 309, startPoint y: 150, endPoint x: 310, endPoint y: 81, distance: 68.6
click at [310, 81] on div "Workflow Set Inputs Inputs Google Search Perform Google Search Step 51 Loop Ite…" at bounding box center [292, 159] width 544 height 279
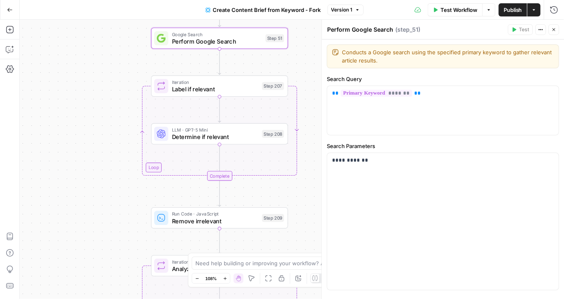
drag, startPoint x: 117, startPoint y: 119, endPoint x: 117, endPoint y: 138, distance: 18.1
click at [117, 138] on div "Workflow Set Inputs Inputs Google Search Perform Google Search Step 51 Loop Ite…" at bounding box center [292, 159] width 544 height 279
click at [299, 58] on div "Workflow Set Inputs Inputs Google Search Perform Google Search Step 51 Loop Ite…" at bounding box center [292, 159] width 544 height 279
click at [247, 138] on span "Determine if relevant" at bounding box center [215, 136] width 87 height 9
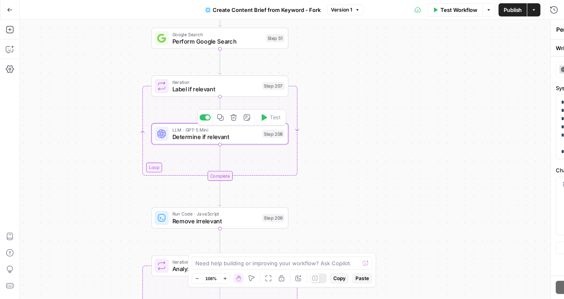
type textarea "Determine if relevant"
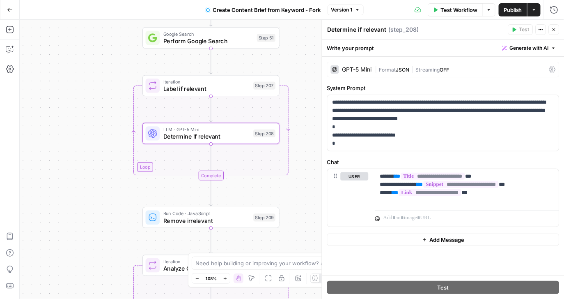
drag, startPoint x: 297, startPoint y: 191, endPoint x: 286, endPoint y: 189, distance: 11.3
click at [286, 189] on div "Workflow Set Inputs Inputs Google Search Perform Google Search Step 51 Loop Ite…" at bounding box center [292, 159] width 544 height 279
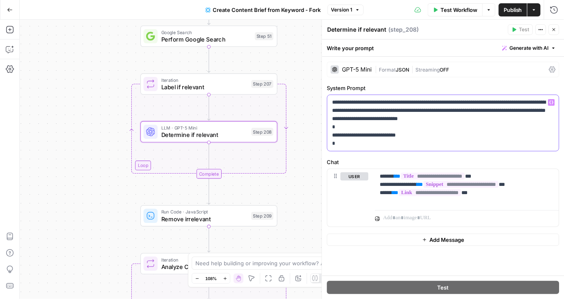
click at [491, 114] on p "**********" at bounding box center [444, 122] width 222 height 49
click at [507, 110] on p "**********" at bounding box center [444, 122] width 222 height 49
drag, startPoint x: 346, startPoint y: 119, endPoint x: 389, endPoint y: 119, distance: 43.1
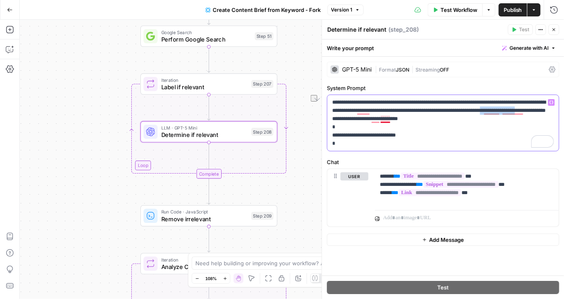
click at [389, 119] on p "**********" at bounding box center [444, 122] width 222 height 49
click at [553, 32] on icon "button" at bounding box center [554, 29] width 5 height 5
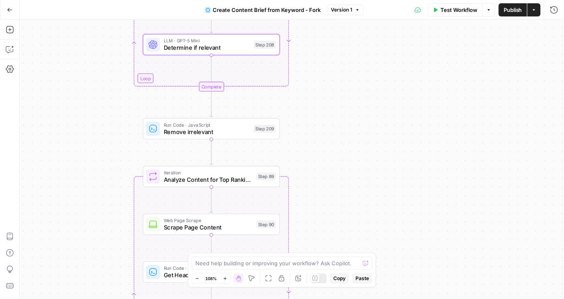
drag, startPoint x: 344, startPoint y: 157, endPoint x: 347, endPoint y: 51, distance: 106.0
click at [347, 51] on div "Workflow Set Inputs Inputs Google Search Perform Google Search Step 51 Loop Ite…" at bounding box center [292, 159] width 544 height 279
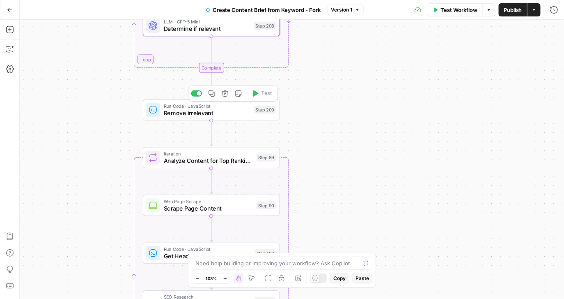
click at [228, 117] on div "Run Code · JavaScript Remove irrelevant Step 209 Copy step Delete step Add Note…" at bounding box center [211, 109] width 137 height 21
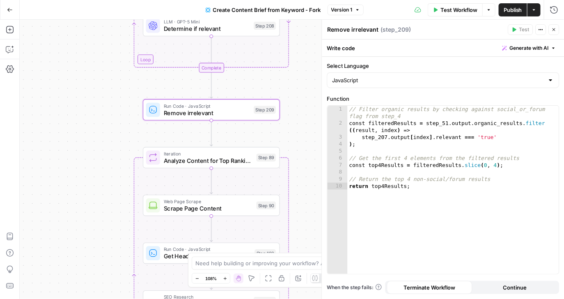
click at [553, 31] on icon "button" at bounding box center [554, 29] width 5 height 5
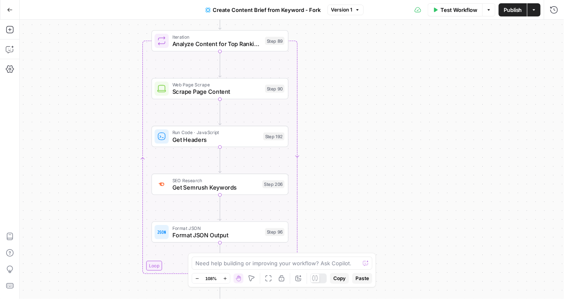
drag, startPoint x: 394, startPoint y: 174, endPoint x: 404, endPoint y: 56, distance: 118.3
click at [404, 56] on div "Workflow Set Inputs Inputs Google Search Perform Google Search Step 51 Loop Ite…" at bounding box center [292, 159] width 544 height 279
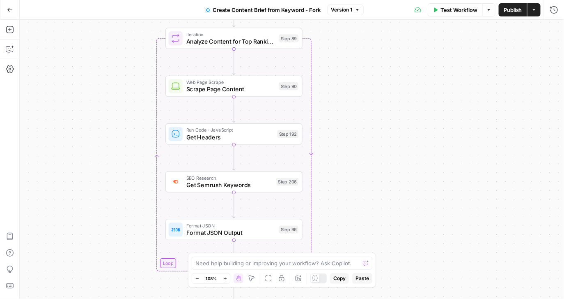
drag, startPoint x: 356, startPoint y: 142, endPoint x: 369, endPoint y: 140, distance: 13.2
click at [369, 140] on div "Workflow Set Inputs Inputs Google Search Perform Google Search Step 51 Loop Ite…" at bounding box center [292, 159] width 544 height 279
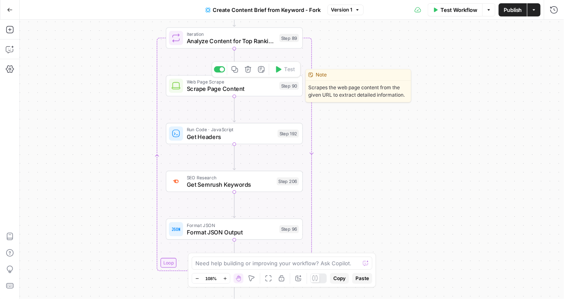
click at [256, 92] on span "Scrape Page Content" at bounding box center [231, 88] width 89 height 9
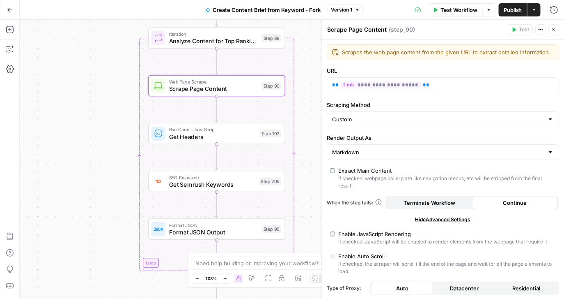
drag, startPoint x: 127, startPoint y: 126, endPoint x: 110, endPoint y: 126, distance: 17.7
click at [110, 126] on div "Workflow Set Inputs Inputs Google Search Perform Google Search Step 51 Loop Ite…" at bounding box center [292, 159] width 544 height 279
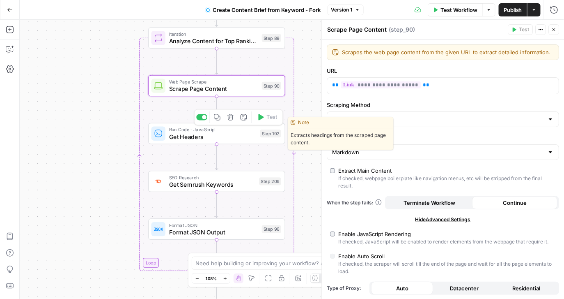
click at [225, 133] on span "Get Headers" at bounding box center [212, 136] width 87 height 9
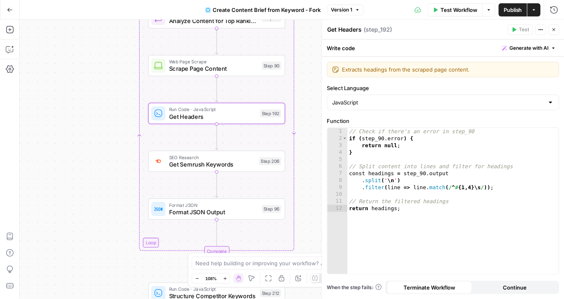
drag, startPoint x: 126, startPoint y: 186, endPoint x: 125, endPoint y: 162, distance: 24.2
click at [125, 162] on div "Workflow Set Inputs Inputs Google Search Perform Google Search Step 51 Loop Ite…" at bounding box center [292, 159] width 544 height 279
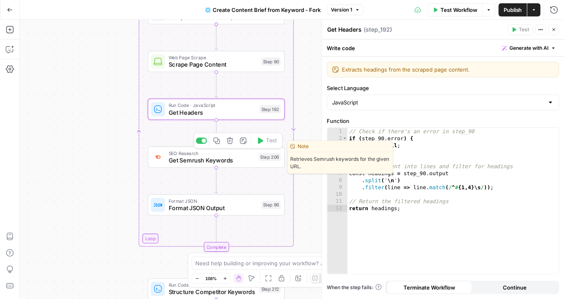
click at [218, 159] on span "Get Semrush Keywords" at bounding box center [212, 160] width 87 height 9
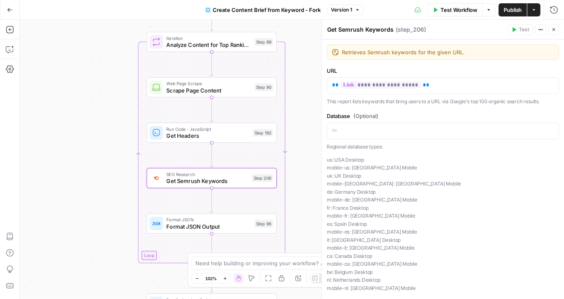
drag, startPoint x: 132, startPoint y: 149, endPoint x: 131, endPoint y: 171, distance: 21.4
click at [131, 171] on div "Workflow Set Inputs Inputs Google Search Perform Google Search Step 51 Loop Ite…" at bounding box center [292, 159] width 544 height 279
click at [554, 30] on icon "button" at bounding box center [554, 29] width 5 height 5
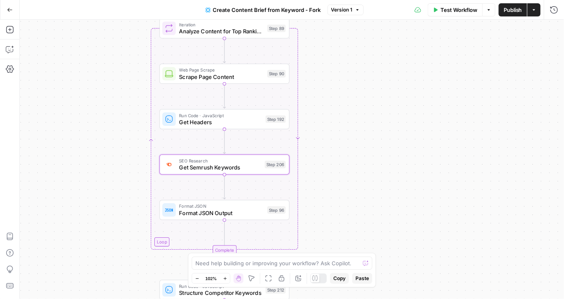
drag, startPoint x: 334, startPoint y: 167, endPoint x: 355, endPoint y: 144, distance: 30.5
click at [355, 144] on div "Workflow Set Inputs Inputs Google Search Perform Google Search Step 51 Loop Ite…" at bounding box center [292, 159] width 544 height 279
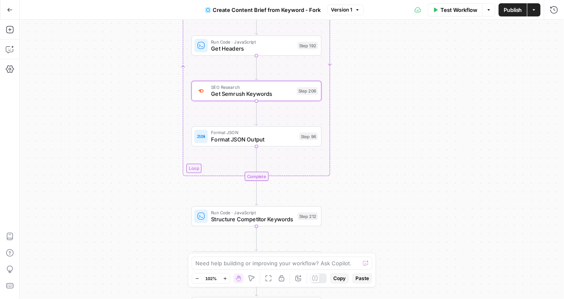
drag, startPoint x: 346, startPoint y: 184, endPoint x: 370, endPoint y: 119, distance: 69.0
click at [370, 119] on div "Workflow Set Inputs Inputs Google Search Perform Google Search Step 51 Loop Ite…" at bounding box center [292, 159] width 544 height 279
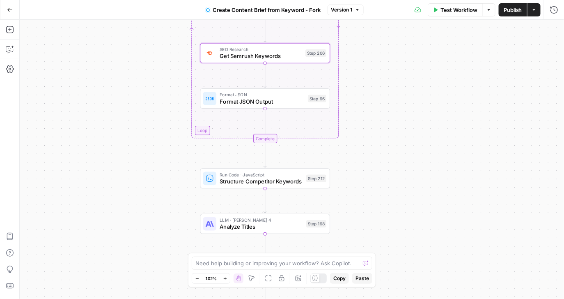
drag, startPoint x: 370, startPoint y: 119, endPoint x: 377, endPoint y: 78, distance: 42.1
click at [377, 78] on div "Workflow Set Inputs Inputs Google Search Perform Google Search Step 51 Loop Ite…" at bounding box center [292, 159] width 544 height 279
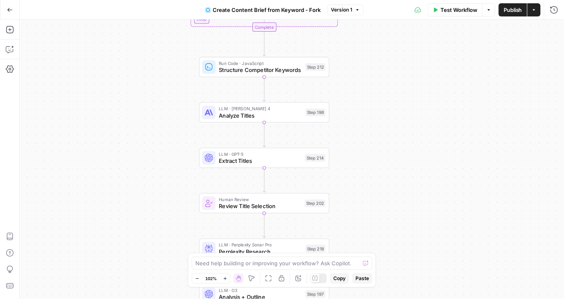
drag, startPoint x: 370, startPoint y: 176, endPoint x: 370, endPoint y: 57, distance: 119.5
click at [370, 57] on div "Workflow Set Inputs Inputs Google Search Perform Google Search Step 51 Loop Ite…" at bounding box center [292, 159] width 544 height 279
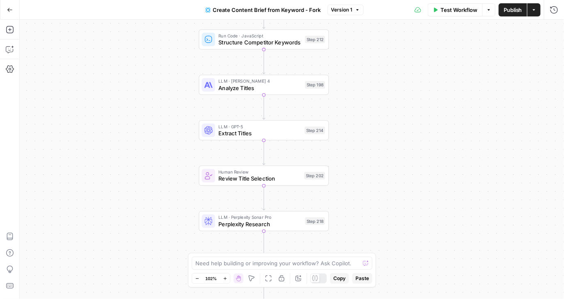
drag, startPoint x: 363, startPoint y: 156, endPoint x: 363, endPoint y: 140, distance: 15.6
click at [363, 140] on div "Workflow Set Inputs Inputs Google Search Perform Google Search Step 51 Loop Ite…" at bounding box center [292, 159] width 544 height 279
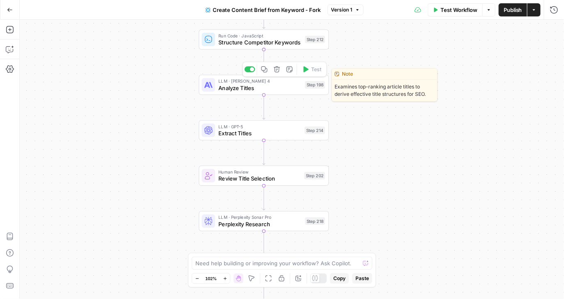
click at [283, 89] on span "Analyze Titles" at bounding box center [259, 87] width 83 height 8
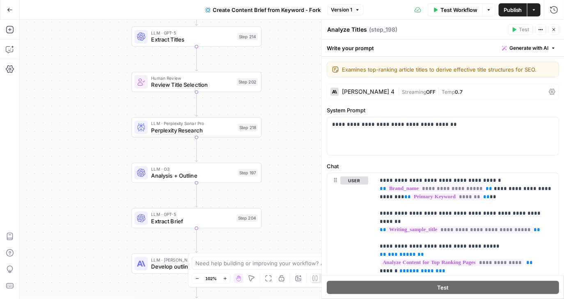
drag, startPoint x: 289, startPoint y: 200, endPoint x: 218, endPoint y: 78, distance: 141.5
click at [218, 78] on div "Workflow Set Inputs Inputs Google Search Perform Google Search Step 51 Loop Ite…" at bounding box center [292, 159] width 544 height 279
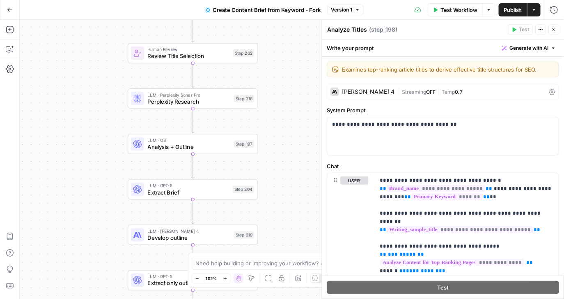
click at [205, 56] on span "Review Title Selection" at bounding box center [188, 56] width 82 height 8
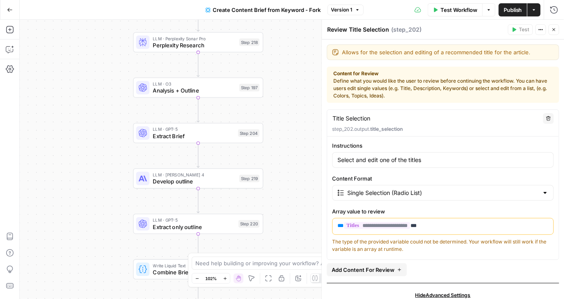
drag, startPoint x: 278, startPoint y: 145, endPoint x: 284, endPoint y: 96, distance: 48.4
click at [284, 96] on div "Workflow Set Inputs Inputs Google Search Perform Google Search Step 51 Loop Ite…" at bounding box center [292, 159] width 544 height 279
click at [216, 135] on span "Extract Brief" at bounding box center [194, 135] width 82 height 8
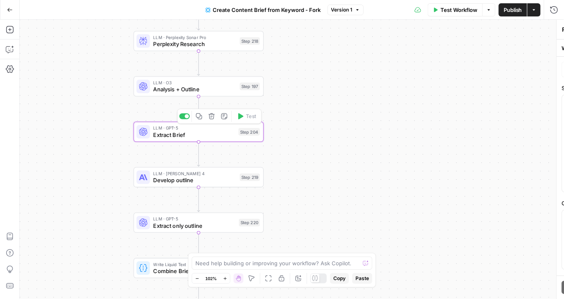
type textarea "Extract Brief"
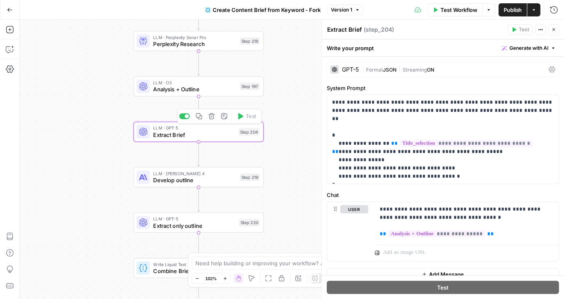
click at [213, 89] on span "Analysis + Outline" at bounding box center [194, 89] width 83 height 8
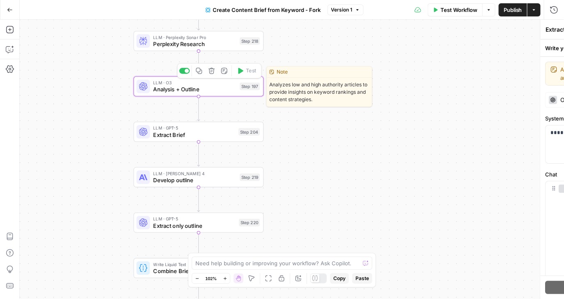
type textarea "Analysis + Outline"
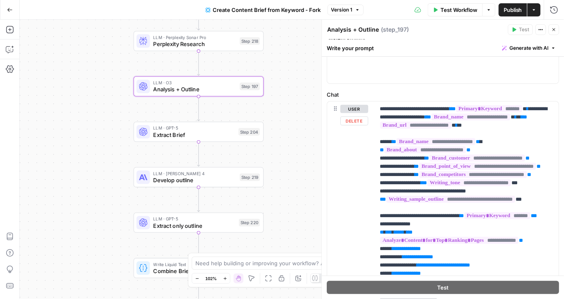
scroll to position [87, 0]
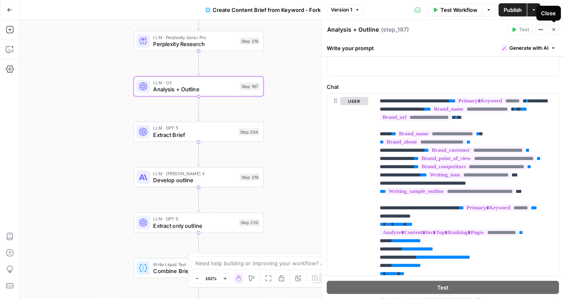
click at [554, 28] on icon "button" at bounding box center [554, 29] width 5 height 5
